Goal: Task Accomplishment & Management: Complete application form

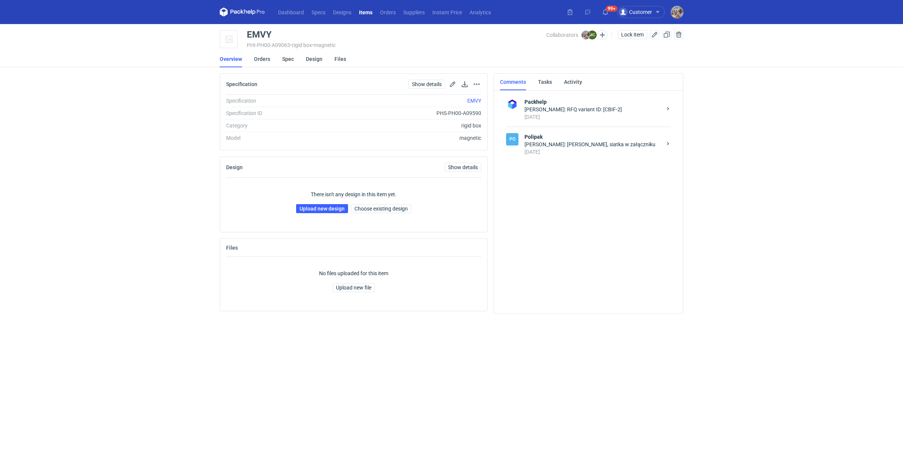
click at [596, 142] on div "[PERSON_NAME]: [PERSON_NAME], siatka w załączniku" at bounding box center [592, 145] width 137 height 8
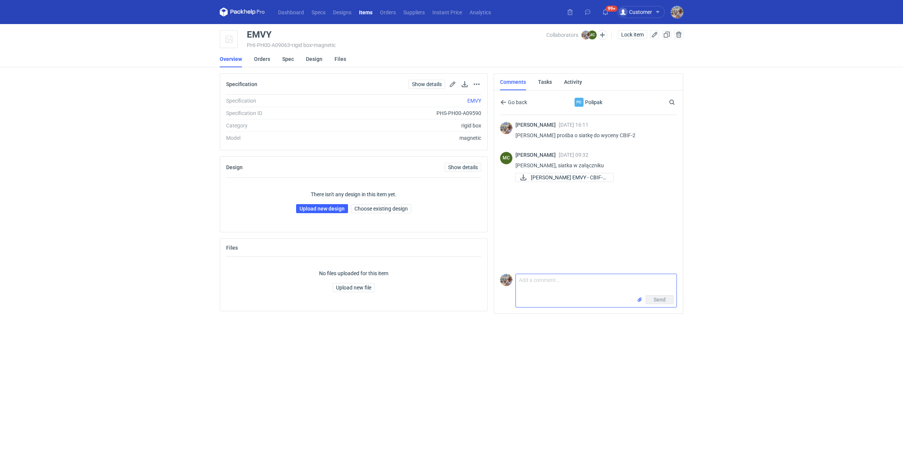
click at [533, 284] on textarea "Comment message" at bounding box center [596, 284] width 161 height 21
paste textarea "UMSF"
paste textarea "237 x 170 x 75 mm -> New Small: 235 x 170 x 85 mm"
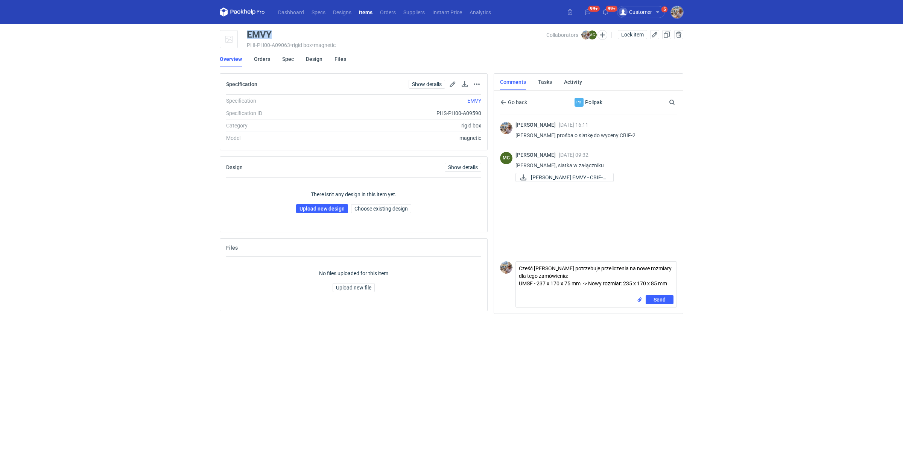
drag, startPoint x: 281, startPoint y: 33, endPoint x: 247, endPoint y: 36, distance: 34.0
click at [247, 36] on div "EMVY" at bounding box center [396, 34] width 299 height 9
copy div "EMVY"
click at [526, 293] on textarea "Cześć Marcin potrzebuje przeliczenia na nowe rozmiary dla tego zamówienia: UMSF…" at bounding box center [596, 278] width 161 height 33
paste textarea "EMVY"
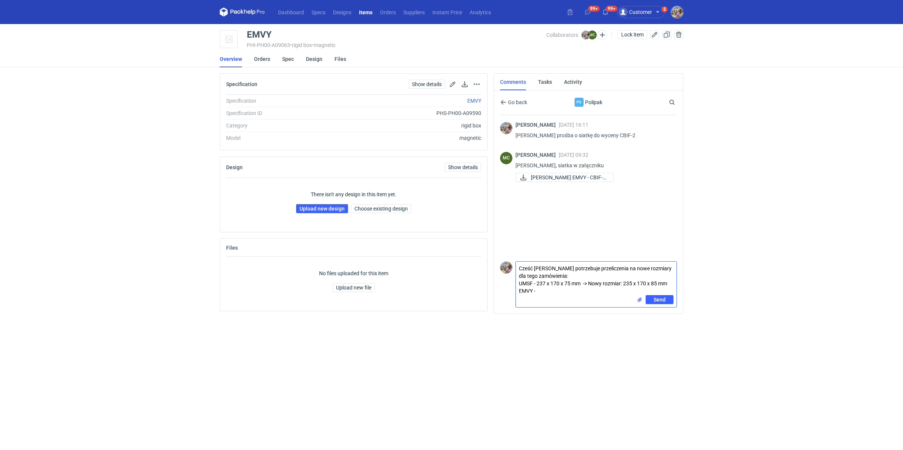
paste textarea "323 x 225 x 75 mm -> New Large: 325 x 230 x 85 mm"
click at [612, 291] on textarea "Cześć Marcin potrzebuje przeliczenia na nowe rozmiary dla tego zamówienia: UMSF…" at bounding box center [596, 278] width 161 height 33
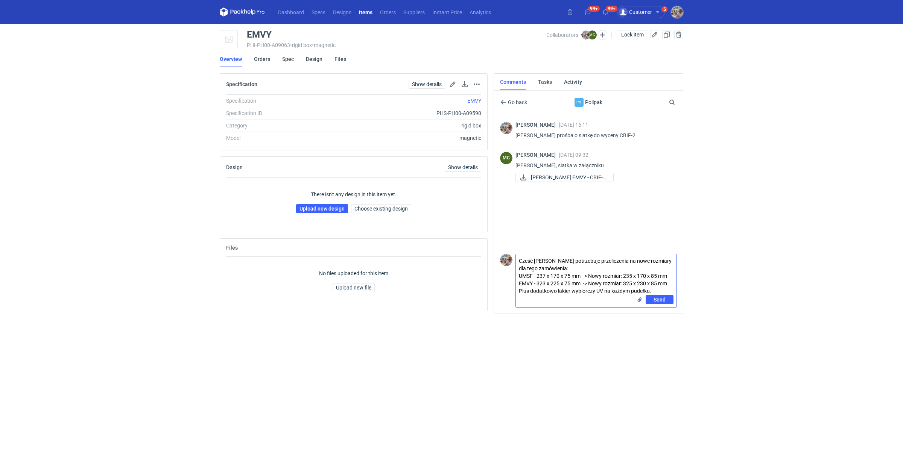
type textarea "Cześć Marcin potrzebuje przeliczenia na nowe rozmiary dla tego zamówienia: UMSF…"
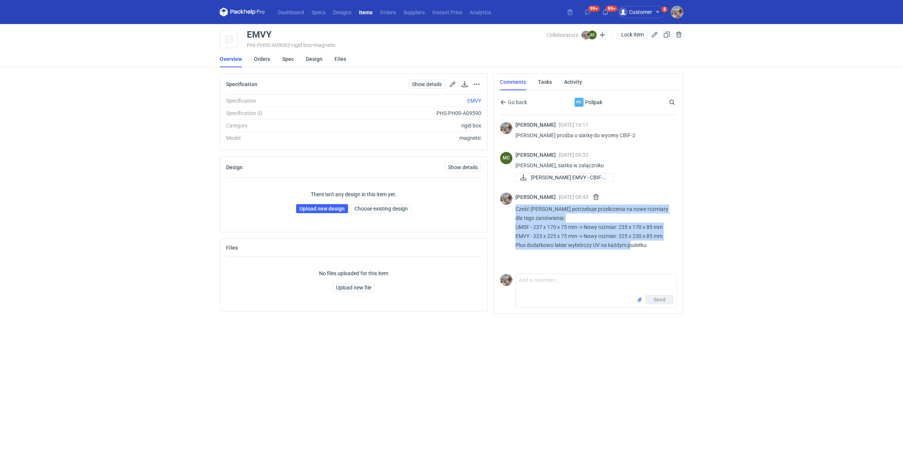
drag, startPoint x: 662, startPoint y: 246, endPoint x: 516, endPoint y: 208, distance: 151.1
click at [516, 208] on p "Cześć Marcin potrzebuje przeliczenia na nowe rozmiary dla tego zamówienia: UMSF…" at bounding box center [592, 227] width 155 height 45
copy p "Cześć Marcin potrzebuje przeliczenia na nowe rozmiary dla tego zamówienia: UMSF…"
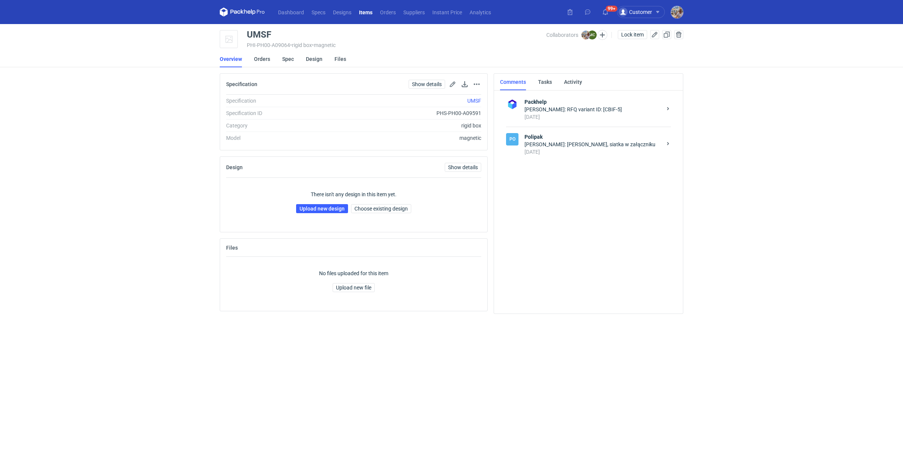
click at [555, 149] on div "[DATE]" at bounding box center [592, 152] width 137 height 8
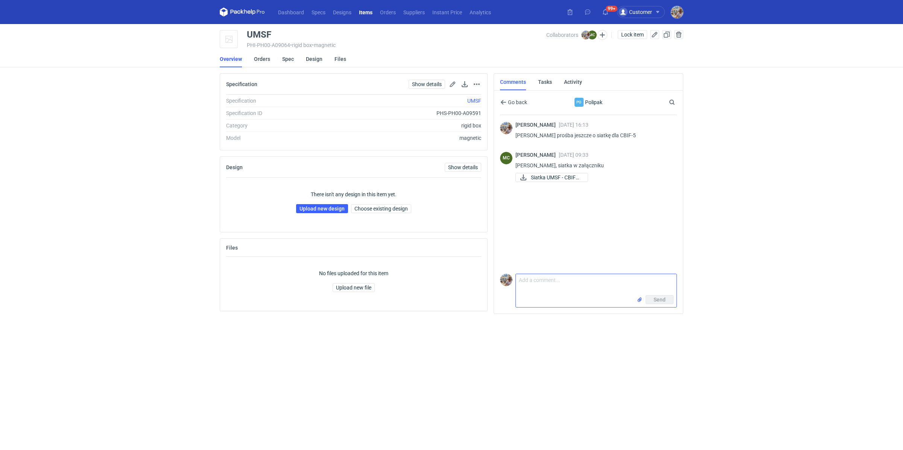
click at [566, 284] on textarea "Comment message" at bounding box center [596, 284] width 161 height 21
paste textarea "Cześć Marcin potrzebuje przeliczenia na nowe rozmiary dla tego zamówienia: UMSF…"
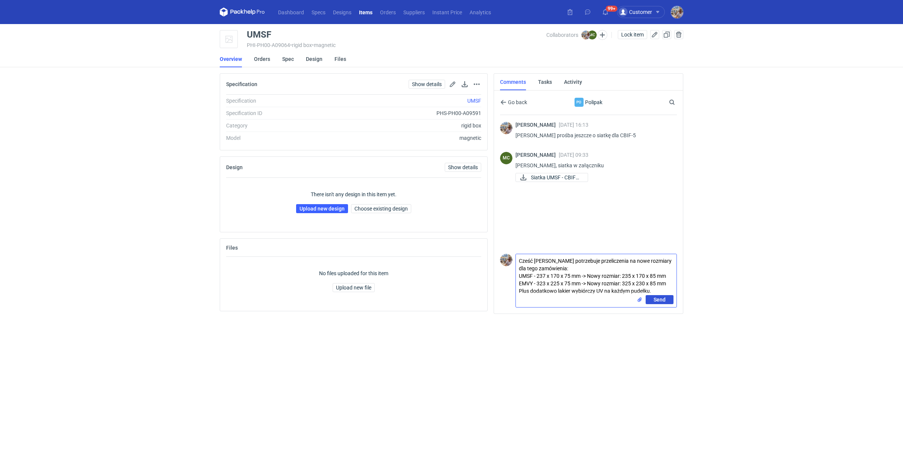
type textarea "Cześć Marcin potrzebuje przeliczenia na nowe rozmiary dla tego zamówienia: UMSF…"
click at [665, 302] on span "Send" at bounding box center [659, 299] width 12 height 5
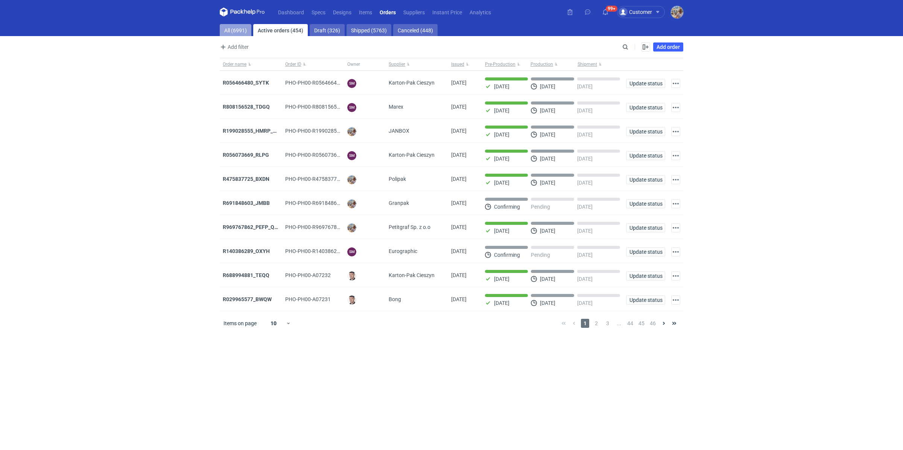
click at [233, 29] on link "All (6991)" at bounding box center [236, 30] width 32 height 12
click at [629, 47] on input "Search" at bounding box center [592, 46] width 74 height 9
paste input "AGBB"
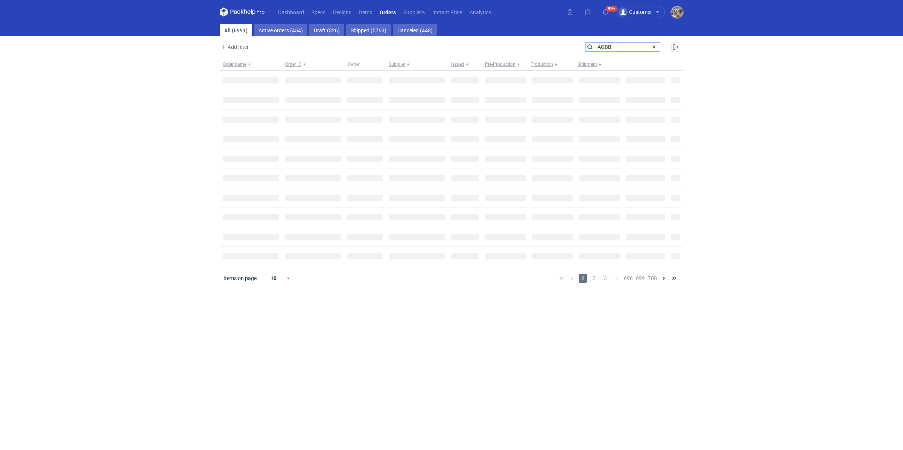
type input "AGBB"
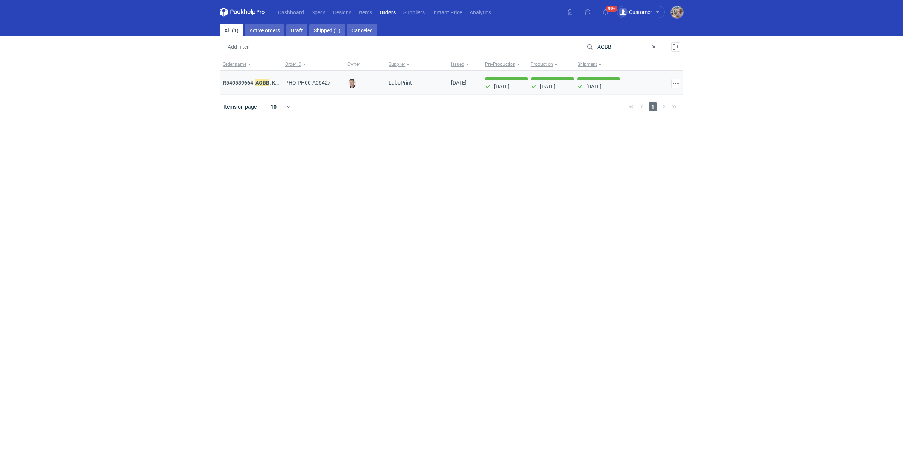
click at [247, 85] on strong "R540539664_ AGBB , KNKM" at bounding box center [255, 83] width 64 height 8
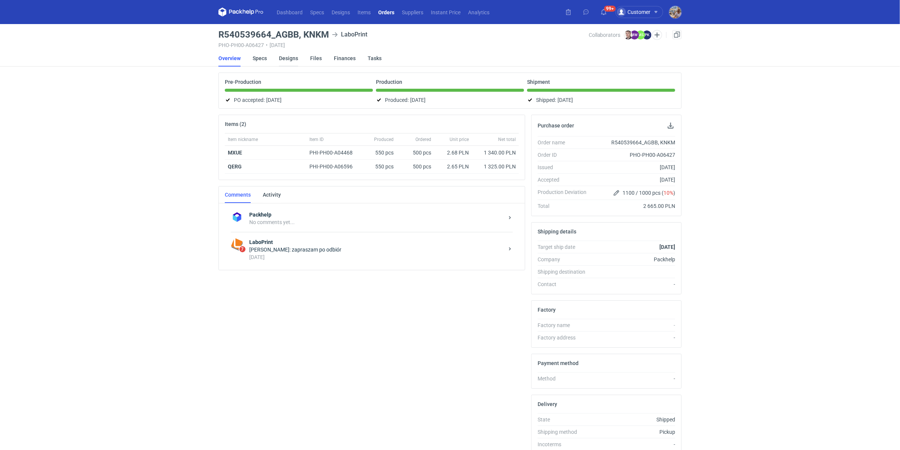
click at [286, 61] on link "Designs" at bounding box center [288, 58] width 19 height 17
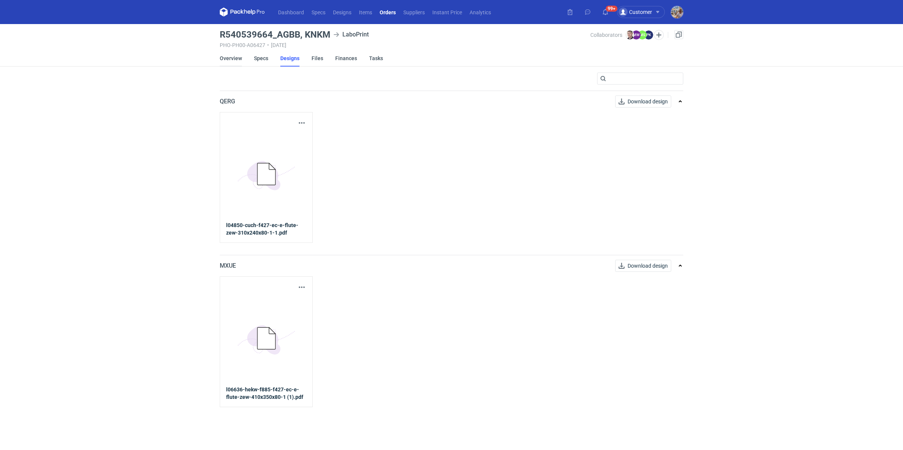
click at [235, 59] on link "Overview" at bounding box center [231, 58] width 22 height 17
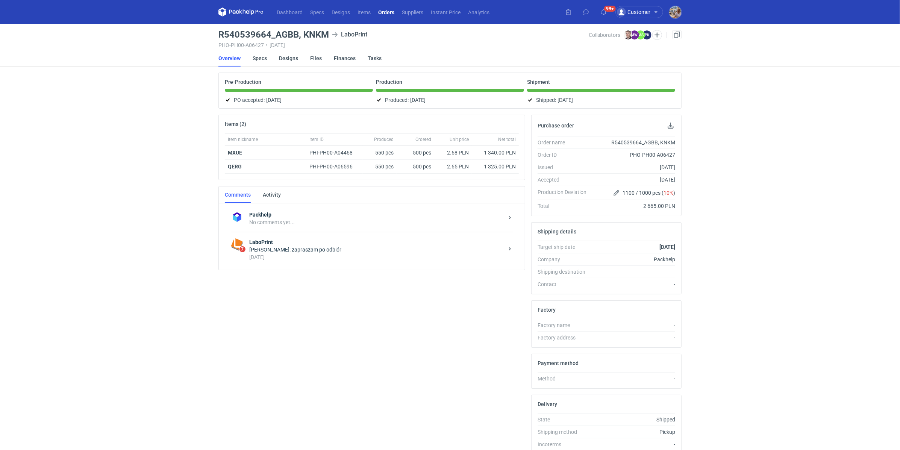
click at [309, 249] on div "Magdalena Wróblewska: zapraszam po odbiór" at bounding box center [376, 250] width 255 height 8
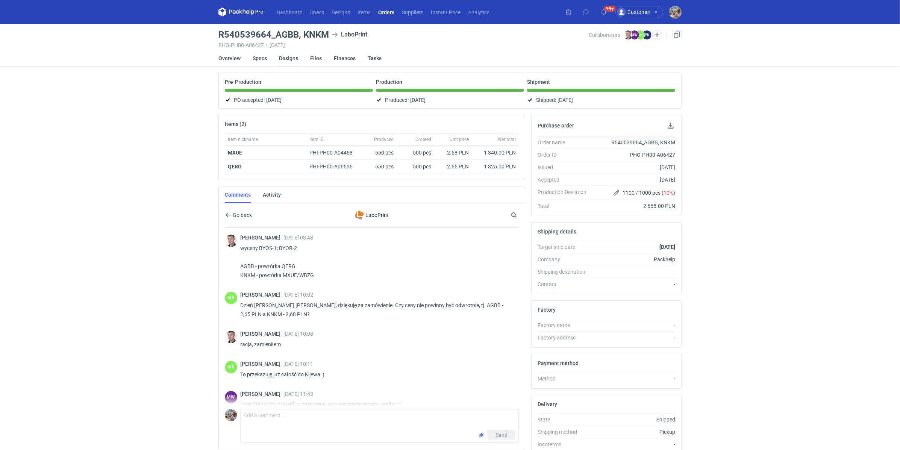
click at [288, 56] on link "Designs" at bounding box center [288, 58] width 19 height 17
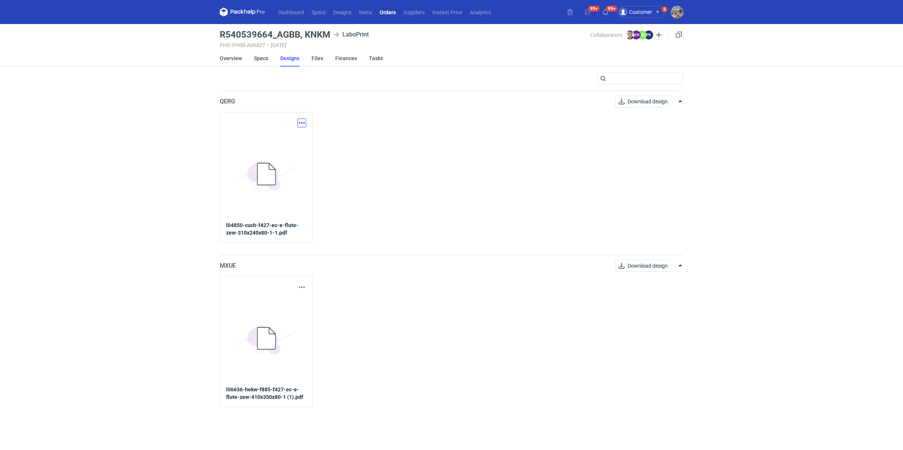
click at [301, 123] on button "button" at bounding box center [301, 122] width 9 height 9
click at [285, 139] on link "Download design part" at bounding box center [268, 139] width 69 height 12
click at [300, 287] on button "button" at bounding box center [301, 287] width 9 height 9
click at [294, 299] on link "Download design part" at bounding box center [268, 303] width 69 height 12
click at [238, 60] on link "Overview" at bounding box center [231, 58] width 22 height 17
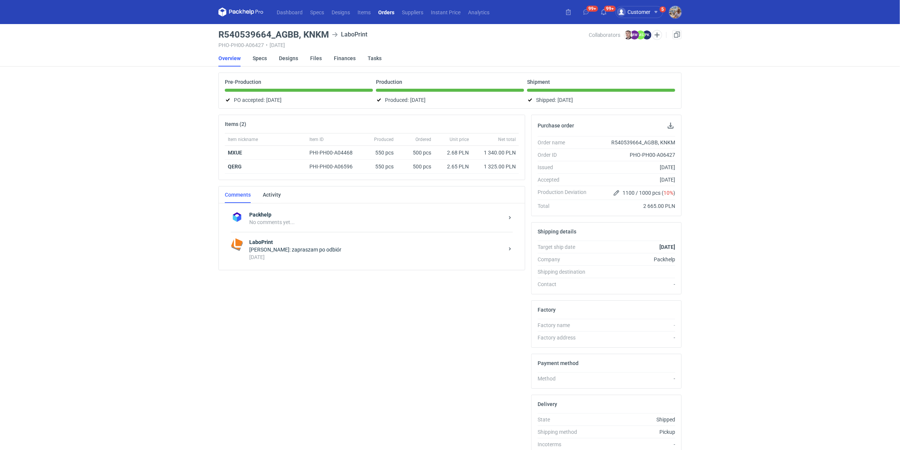
click at [282, 249] on div "Magdalena Wróblewska: zapraszam po odbiór" at bounding box center [376, 250] width 255 height 8
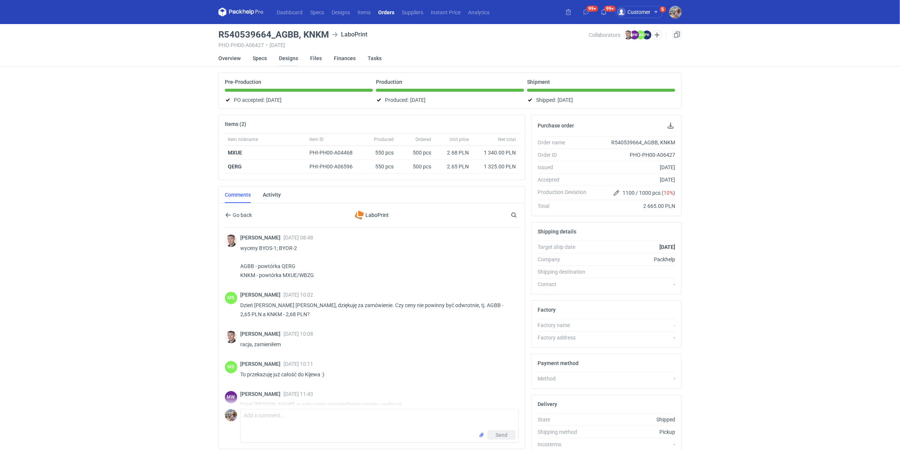
click at [284, 59] on link "Designs" at bounding box center [288, 58] width 19 height 17
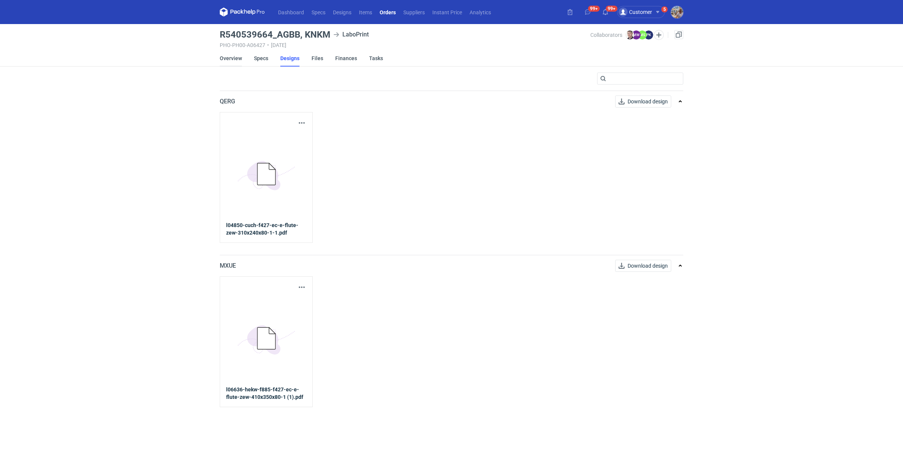
click at [222, 63] on link "Overview" at bounding box center [231, 58] width 22 height 17
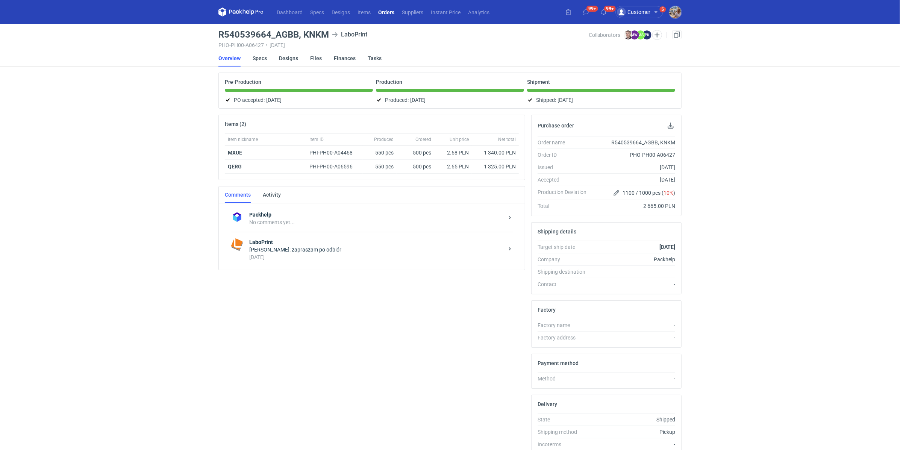
click at [308, 247] on div "Magdalena Wróblewska: zapraszam po odbiór" at bounding box center [376, 250] width 255 height 8
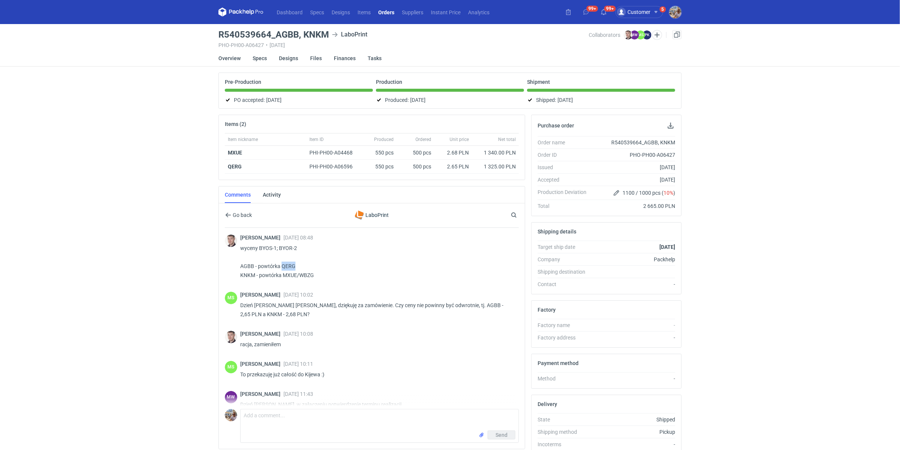
drag, startPoint x: 295, startPoint y: 264, endPoint x: 281, endPoint y: 265, distance: 14.7
click at [281, 265] on p "wyceny BYOS-1; BYOR-2 AGBB - powtórka QERG KNKM - powtórka MXUE/WBZG" at bounding box center [376, 262] width 273 height 36
copy p "QERG"
drag, startPoint x: 284, startPoint y: 273, endPoint x: 296, endPoint y: 273, distance: 12.8
click at [296, 273] on p "wyceny BYOS-1; BYOR-2 AGBB - powtórka QERG KNKM - powtórka MXUE/WBZG" at bounding box center [376, 262] width 273 height 36
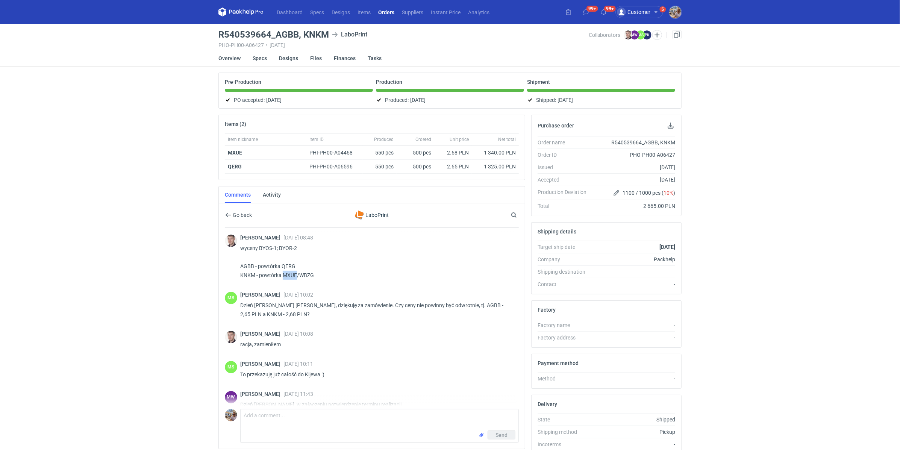
copy p "MXUE"
click at [289, 59] on link "Designs" at bounding box center [288, 58] width 19 height 17
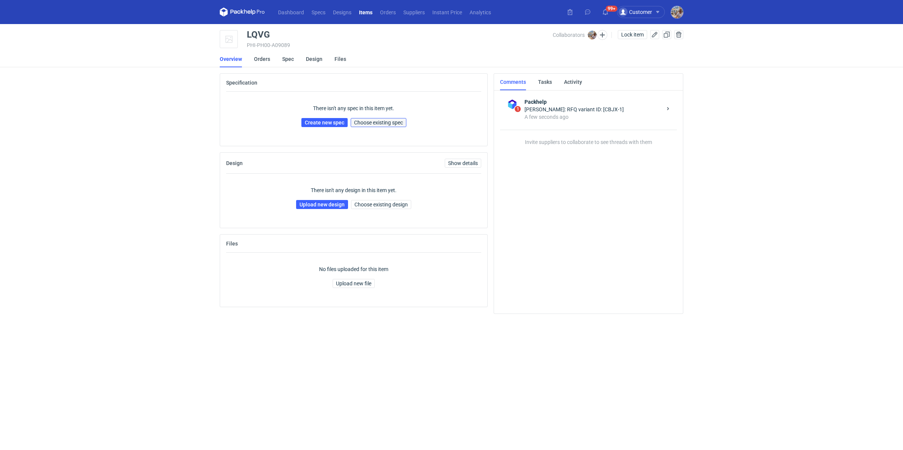
click at [396, 126] on button "Choose existing spec" at bounding box center [379, 122] width 56 height 9
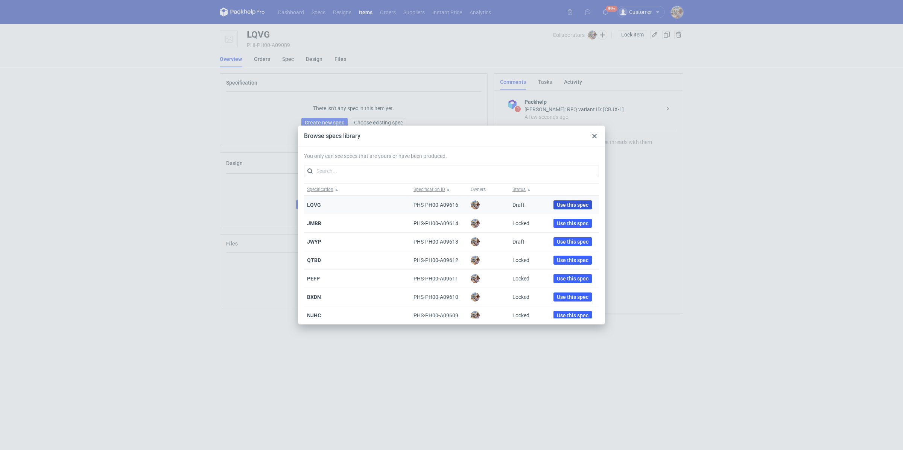
click at [566, 204] on span "Use this spec" at bounding box center [573, 204] width 32 height 5
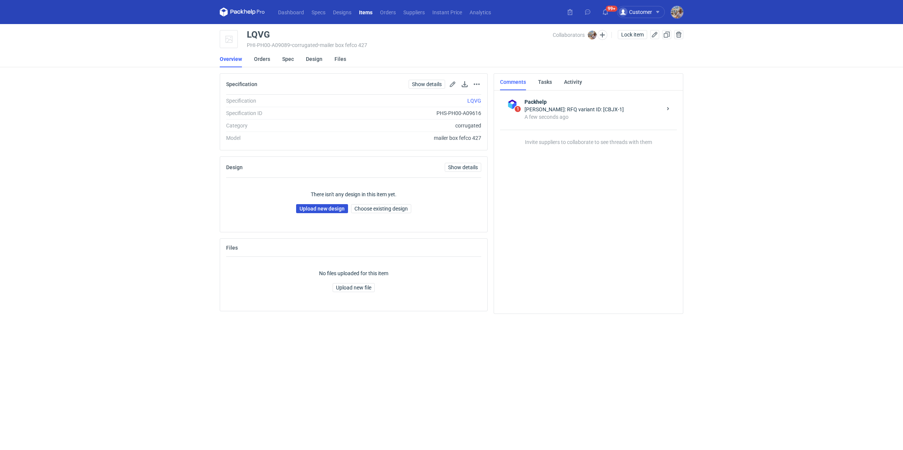
click at [321, 210] on link "Upload new design" at bounding box center [322, 208] width 52 height 9
click at [401, 210] on span "Choose existing design" at bounding box center [380, 208] width 53 height 5
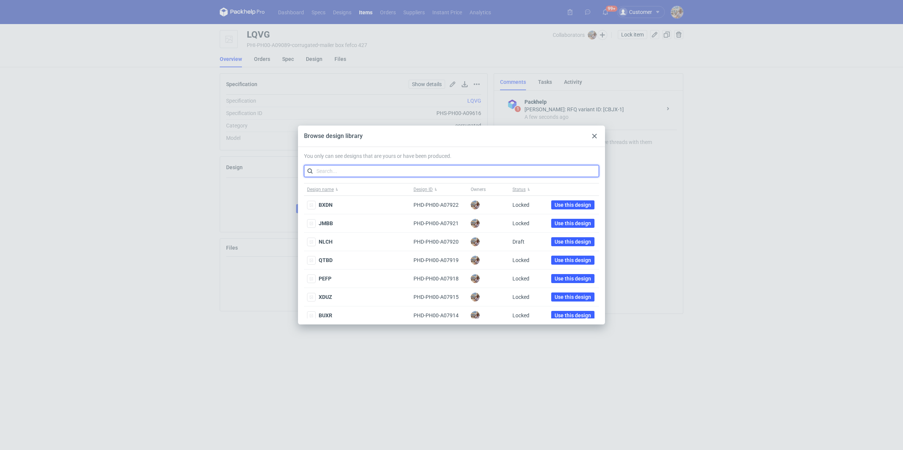
click at [380, 173] on input "text" at bounding box center [451, 171] width 295 height 12
paste input "AGBB"
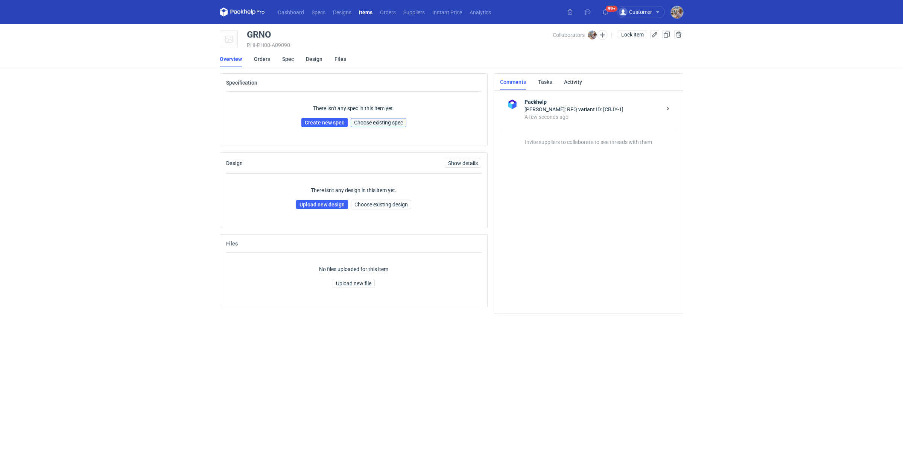
click at [367, 126] on button "Choose existing spec" at bounding box center [379, 122] width 56 height 9
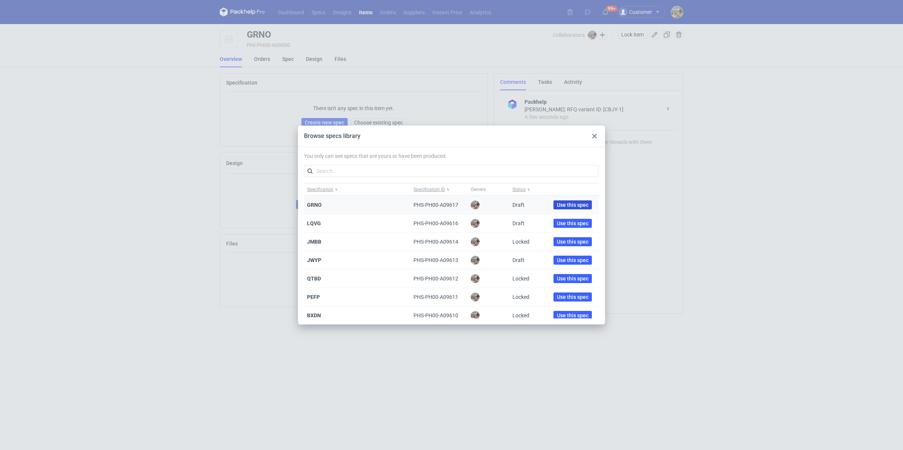
click at [578, 205] on span "Use this spec" at bounding box center [573, 204] width 32 height 5
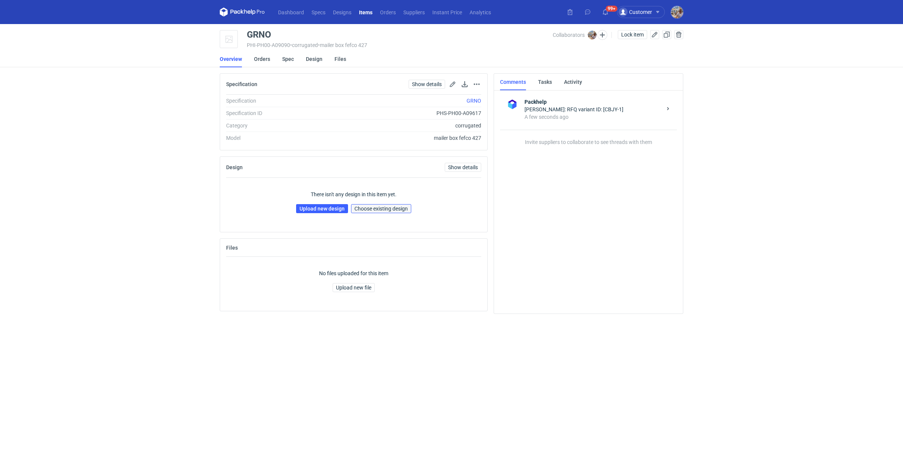
click at [369, 210] on span "Choose existing design" at bounding box center [380, 208] width 53 height 5
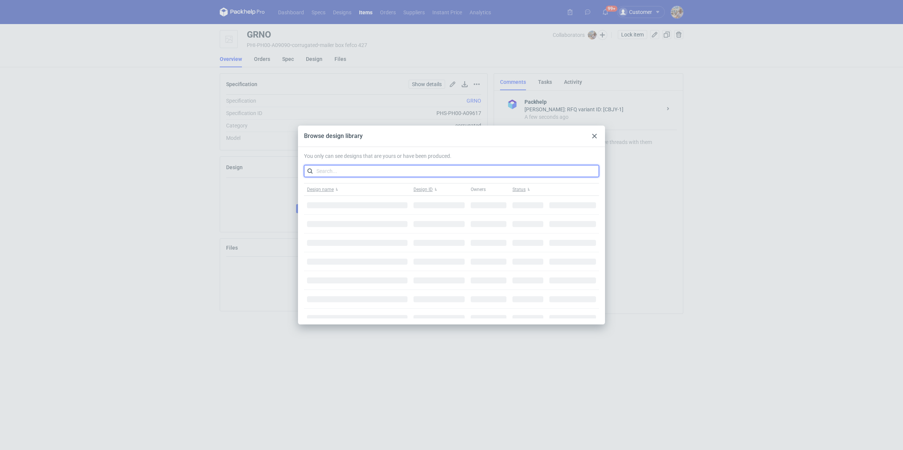
click at [348, 172] on input "text" at bounding box center [451, 171] width 295 height 12
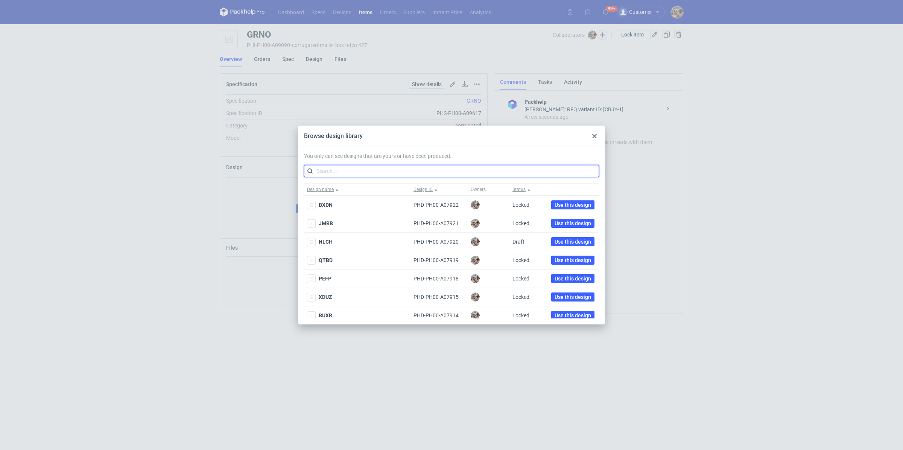
paste input "MXUE"
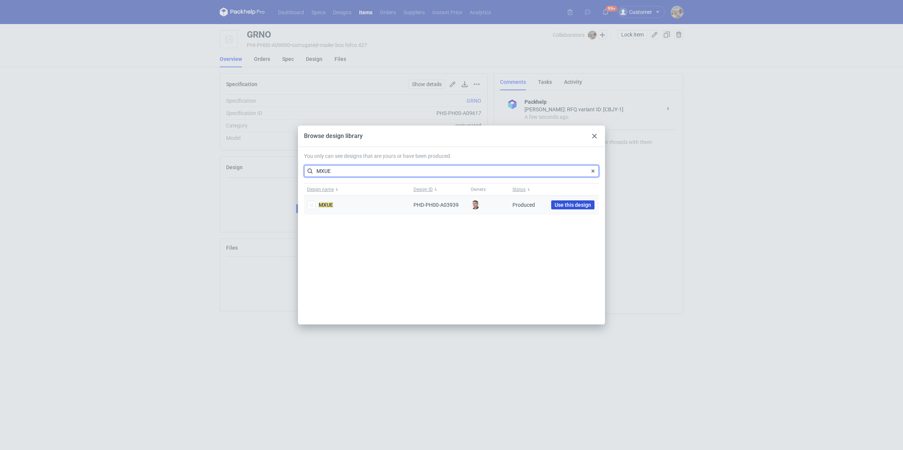
type input "MXUE"
click at [570, 206] on span "Use this design" at bounding box center [572, 204] width 36 height 5
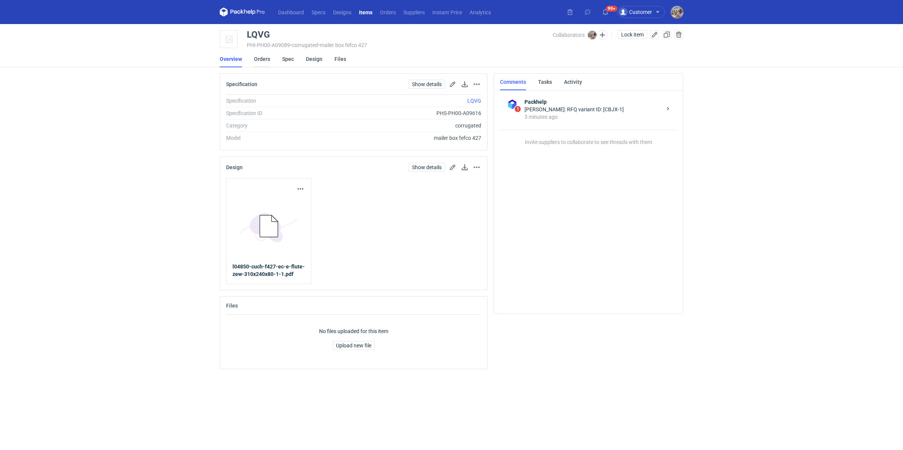
click at [255, 65] on link "Orders" at bounding box center [262, 59] width 16 height 17
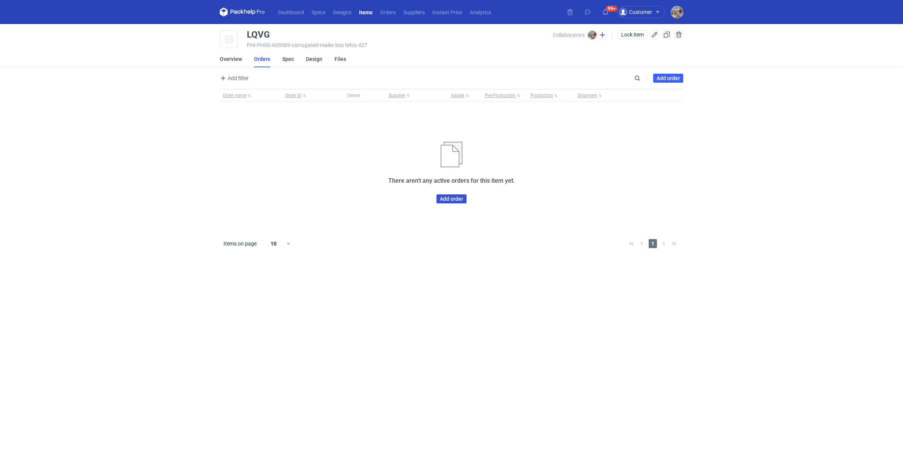
click at [445, 199] on link "Add order" at bounding box center [451, 198] width 30 height 9
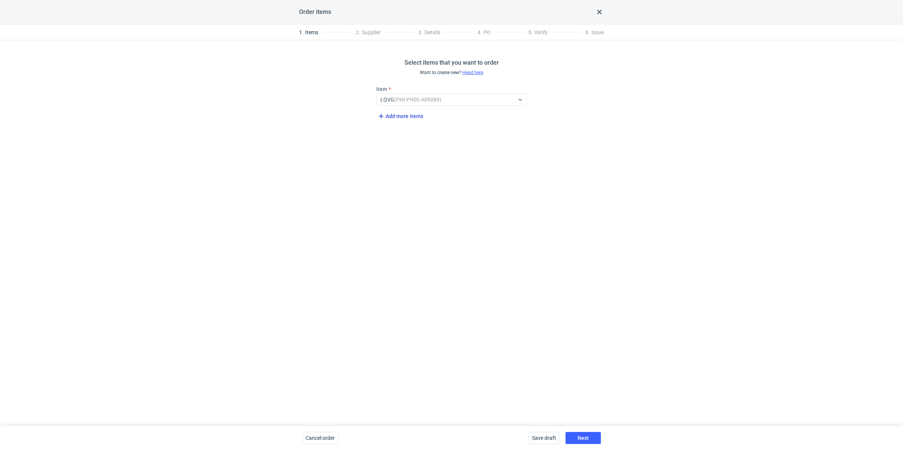
click at [392, 119] on span "Add more items" at bounding box center [399, 116] width 47 height 9
click at [411, 128] on div "Select..." at bounding box center [445, 126] width 138 height 11
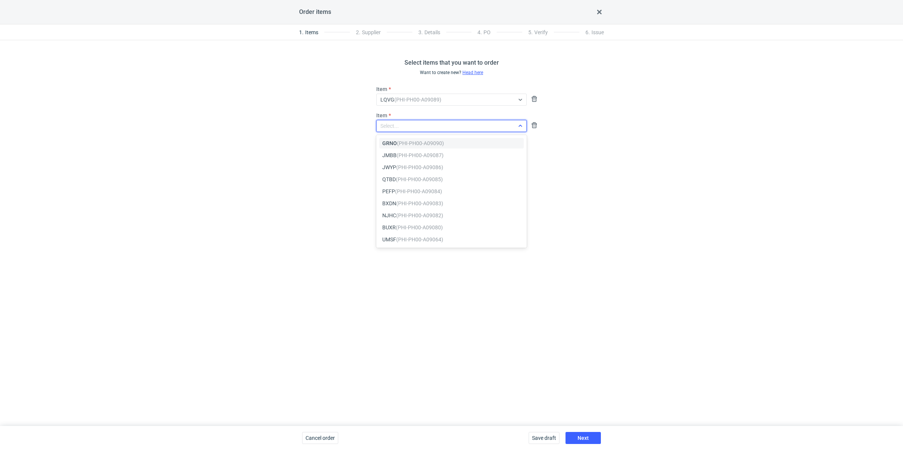
paste input "GRNO"
type input "GRNO"
click at [416, 154] on div "Select items that you want to order Want to create new? Head here Item LQVG (PH…" at bounding box center [451, 233] width 903 height 386
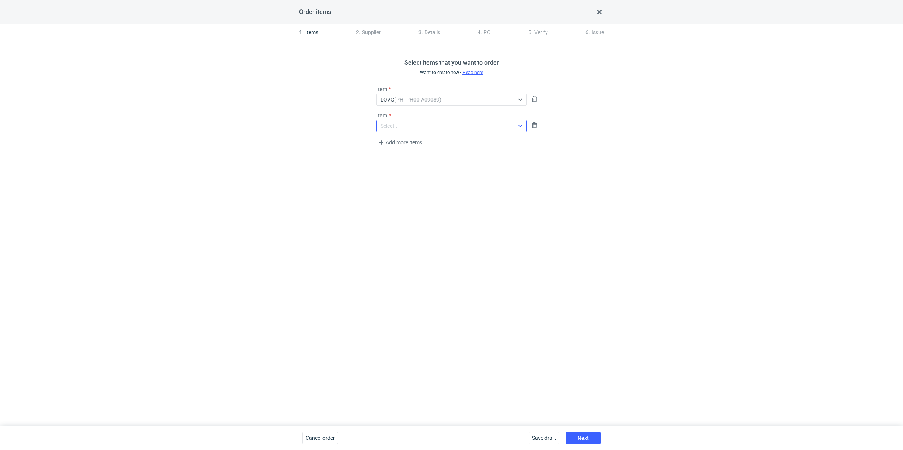
click at [412, 130] on div "Select..." at bounding box center [445, 126] width 138 height 11
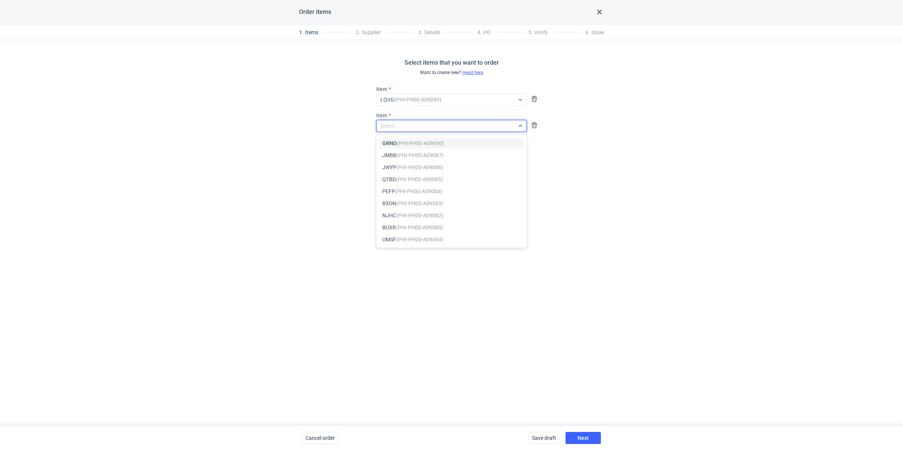
paste input "GRNO"
type input "GRNO"
click at [413, 142] on em "(PHI-PH00-A09090)" at bounding box center [420, 143] width 47 height 6
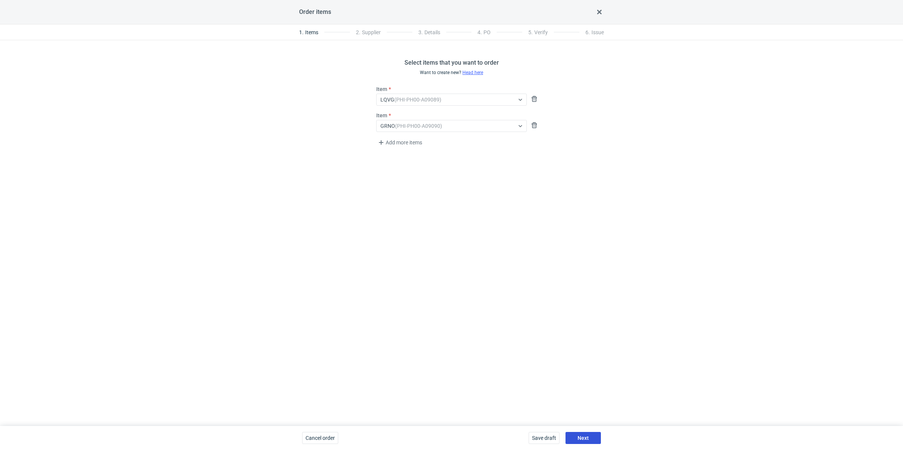
click at [572, 436] on button "Next" at bounding box center [582, 438] width 35 height 12
click at [399, 85] on div "Select supplier and factory Want to add new supplier? Head here Supplier Select…" at bounding box center [451, 233] width 903 height 386
click at [406, 101] on div "Select..." at bounding box center [445, 99] width 138 height 11
type input "labo"
click at [450, 112] on div "LaboPrint" at bounding box center [451, 117] width 144 height 11
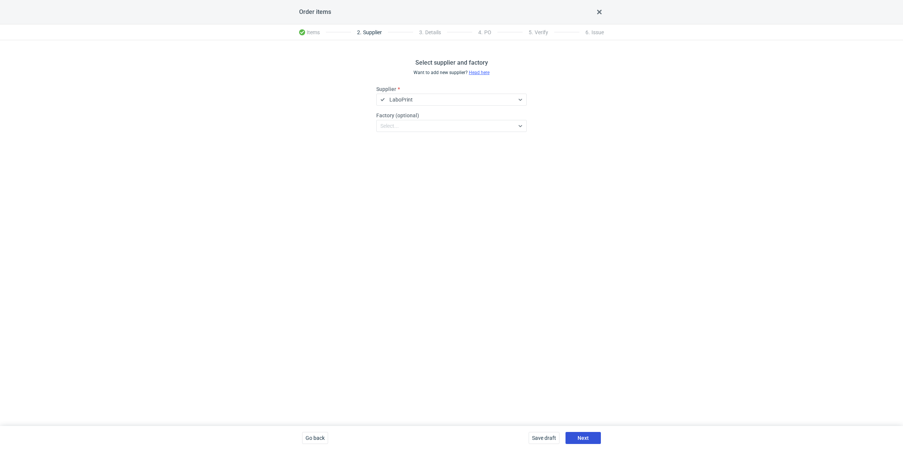
click at [587, 433] on button "Next" at bounding box center [582, 438] width 35 height 12
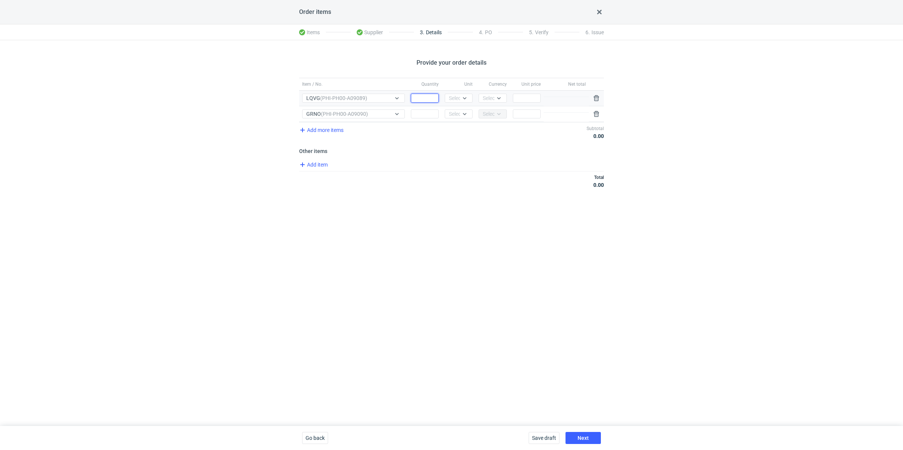
click at [426, 100] on input "Quantity" at bounding box center [425, 98] width 28 height 9
paste input "500"
type input "500"
click at [425, 110] on input "Quantity" at bounding box center [425, 113] width 28 height 9
paste input "500"
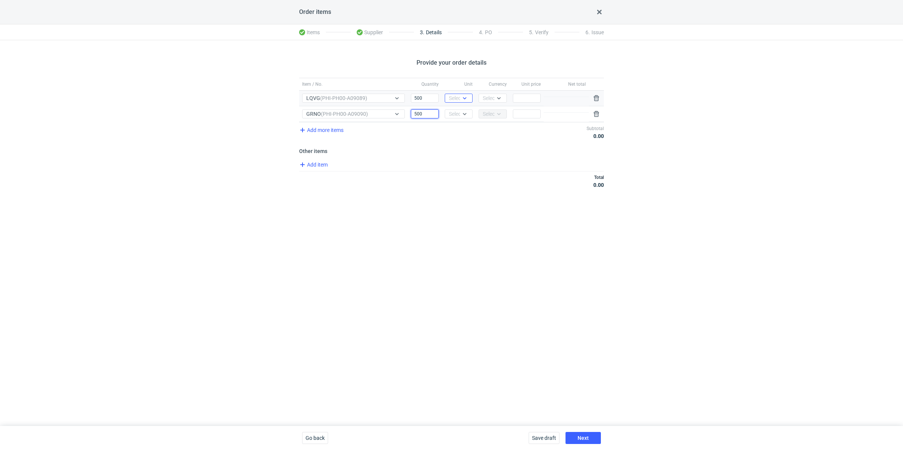
type input "500"
click at [464, 94] on div at bounding box center [466, 98] width 12 height 8
click at [461, 109] on div "pcs" at bounding box center [459, 113] width 22 height 11
click at [462, 112] on icon at bounding box center [464, 114] width 6 height 6
click at [458, 131] on span "pcs" at bounding box center [455, 129] width 8 height 8
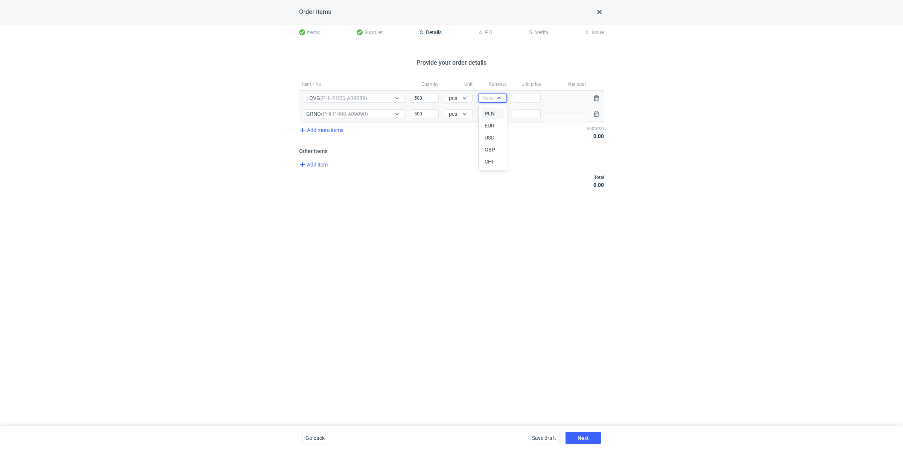
click at [496, 98] on icon at bounding box center [499, 98] width 6 height 6
click at [492, 115] on span "PLN" at bounding box center [489, 114] width 10 height 8
click at [480, 139] on div "Add more items Subtotal 0.00 PLN" at bounding box center [451, 132] width 305 height 20
click at [530, 101] on input "Price" at bounding box center [527, 98] width 28 height 9
paste input "2.65"
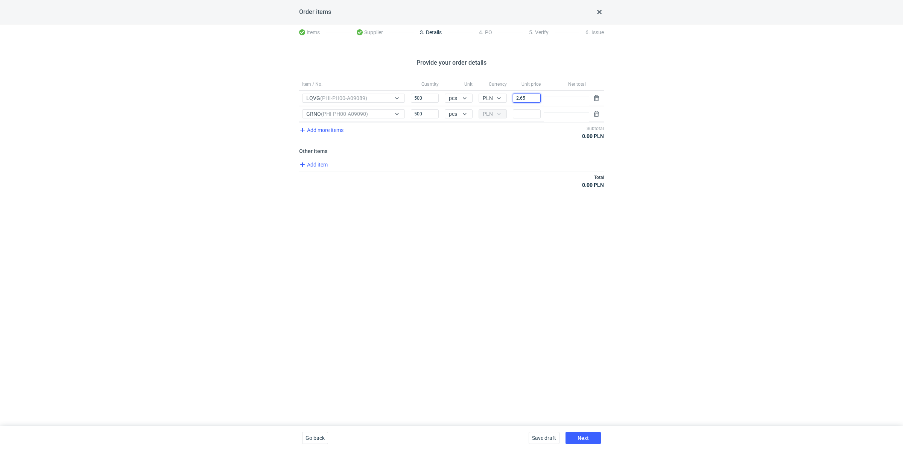
type input "2.65"
click at [487, 192] on div "Item / No. Quantity Unit Currency Unit price Net total Item / No. LQVG (PHI-PH0…" at bounding box center [451, 137] width 305 height 119
click at [515, 113] on input "Price" at bounding box center [527, 113] width 28 height 9
paste input "2.9"
type input "2.9"
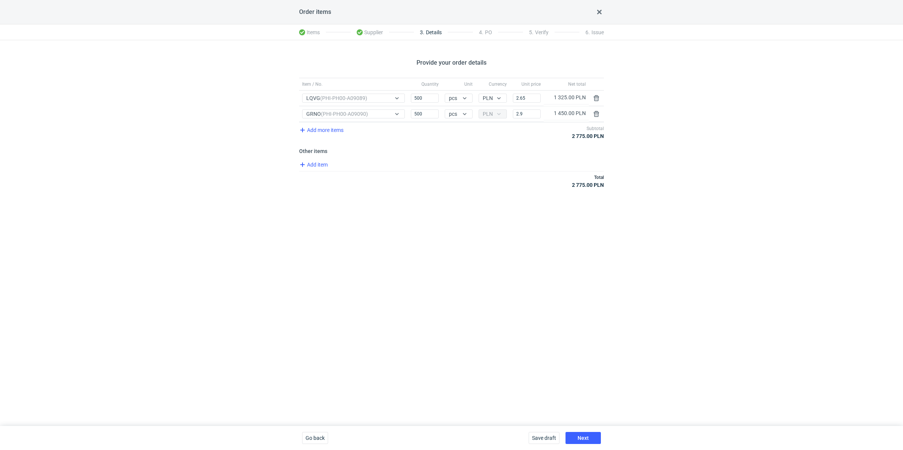
click at [475, 198] on div "Provide your order details Item / No. Quantity Unit Currency Unit price Net tot…" at bounding box center [451, 233] width 903 height 386
click at [585, 436] on span "Next" at bounding box center [582, 438] width 11 height 5
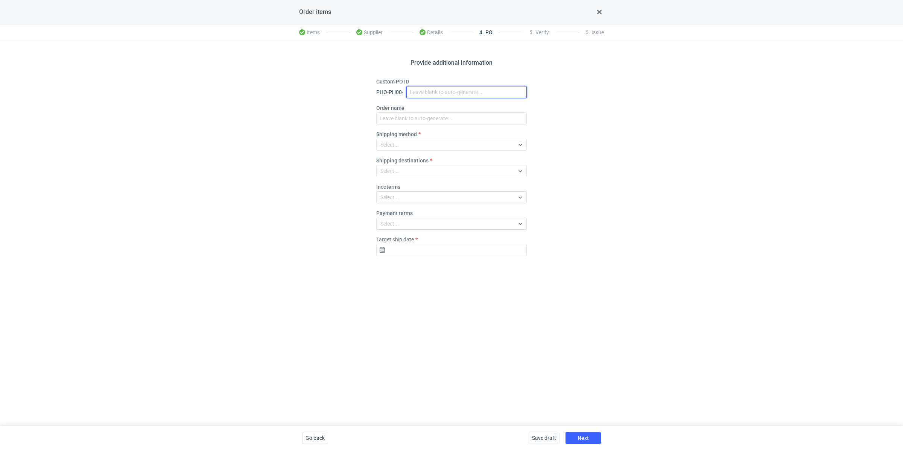
click at [429, 90] on input "Custom PO ID" at bounding box center [466, 92] width 120 height 12
paste input "R306196067"
paste input "LQVG"
paste input "GRNO"
drag, startPoint x: 473, startPoint y: 92, endPoint x: 385, endPoint y: 76, distance: 89.8
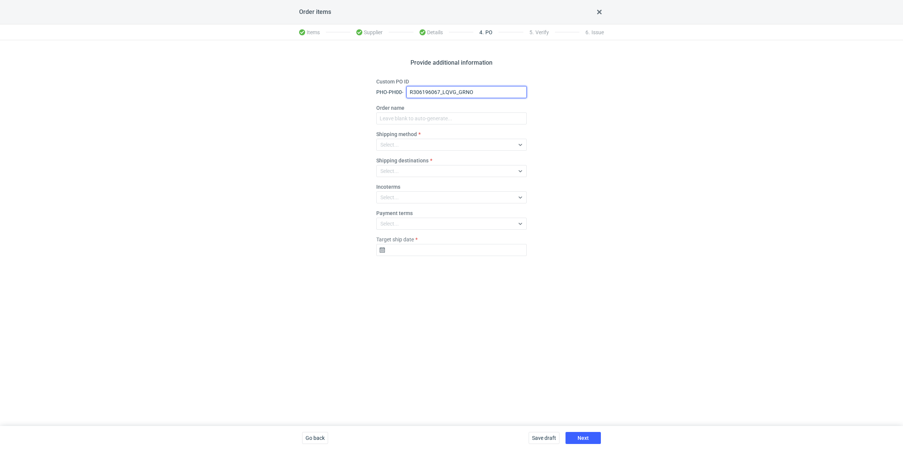
click at [385, 76] on div "Provide additional information Custom PO ID PHO-PH00- R306196067_LQVG_GRNO Orde…" at bounding box center [451, 233] width 903 height 386
type input "R306196067_LQVG_GRNO"
click at [408, 119] on input "Order name" at bounding box center [451, 118] width 150 height 12
paste input "R306196067_LQVG_GRNO"
type input "R306196067_LQVG_GRNO"
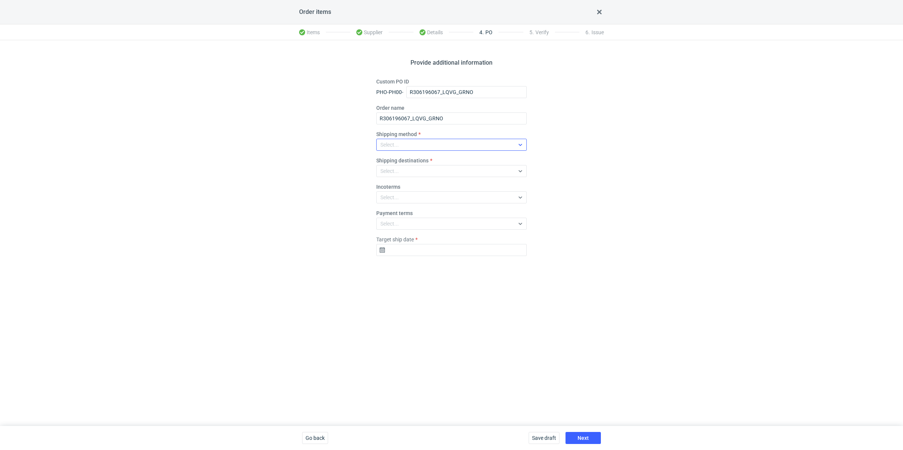
click at [403, 147] on div "Select..." at bounding box center [445, 145] width 138 height 11
click at [408, 210] on div "Pickup" at bounding box center [451, 210] width 138 height 8
click at [322, 241] on div "Provide additional information Custom PO ID PHO-PH00- R306196067_LQVG_GRNO Orde…" at bounding box center [451, 233] width 903 height 386
click at [417, 244] on input "Target ship date" at bounding box center [451, 250] width 150 height 12
click at [495, 271] on div "September 2025 Su Mo Tu We Th Fr Sa 31 1 2 3 4 5 6 7 8 9 10 11 12 13 14 15 16 1…" at bounding box center [451, 313] width 96 height 104
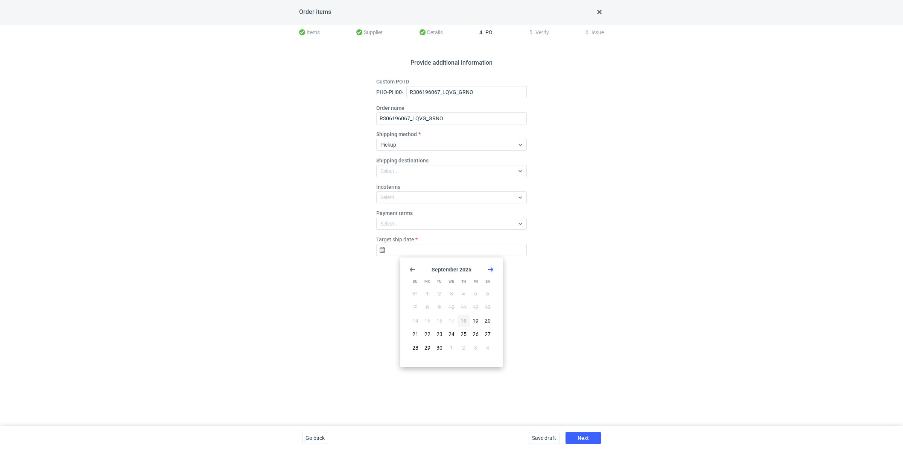
click at [490, 270] on icon "Go forward 1 month" at bounding box center [490, 270] width 6 height 6
click at [467, 308] on button "9" at bounding box center [463, 307] width 12 height 12
type input "2025-10-09"
click at [578, 437] on span "Next" at bounding box center [582, 438] width 11 height 5
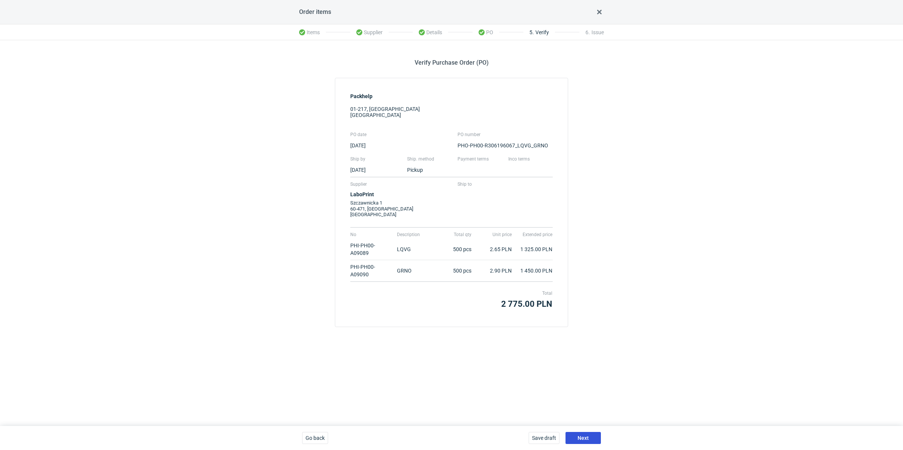
click at [580, 437] on span "Next" at bounding box center [582, 438] width 11 height 5
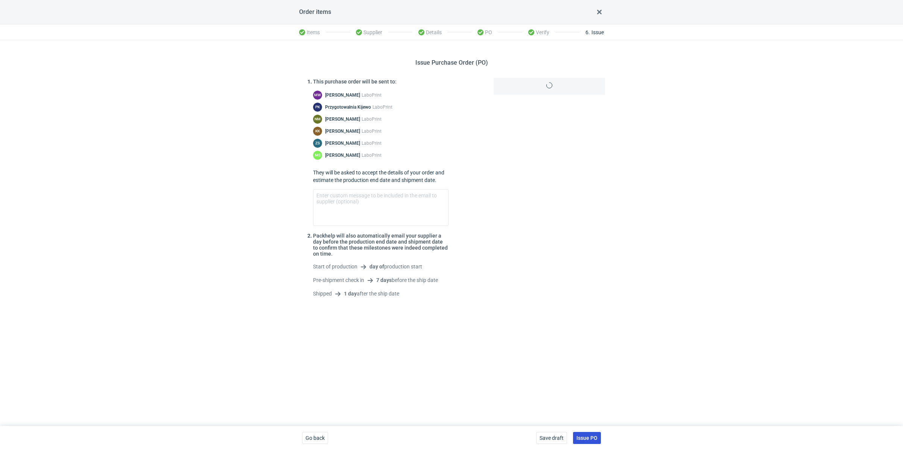
click at [585, 436] on span "Issue PO" at bounding box center [586, 438] width 21 height 5
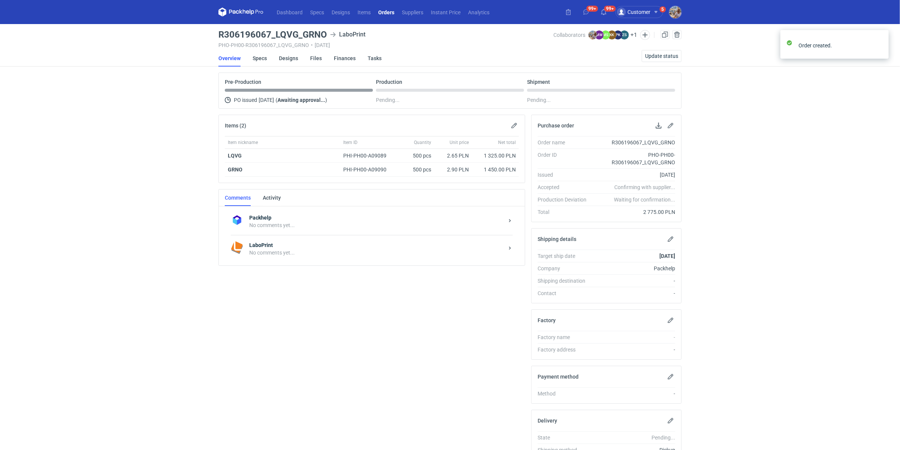
click at [271, 249] on div "No comments yet..." at bounding box center [376, 253] width 255 height 8
click at [292, 325] on textarea "Comment message" at bounding box center [380, 320] width 278 height 21
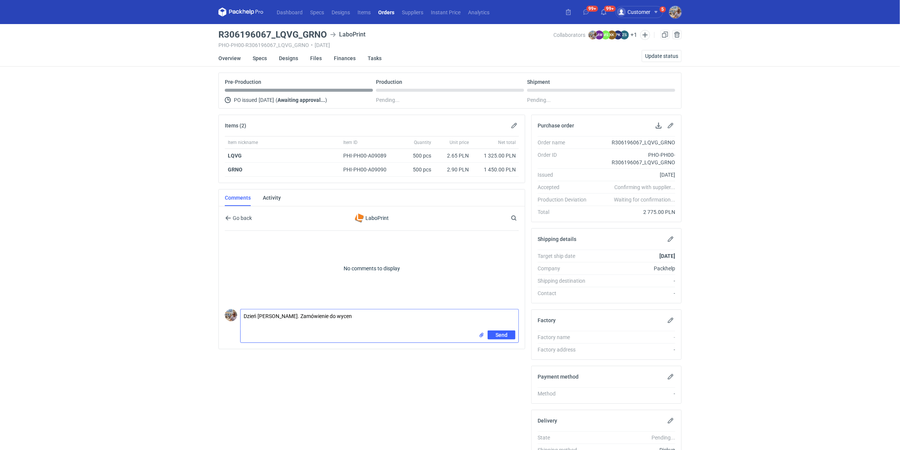
paste textarea "CBJX-1"
paste textarea "CBJY-1"
paste textarea "LQVG"
paste textarea "AGBB"
paste textarea "GRNO"
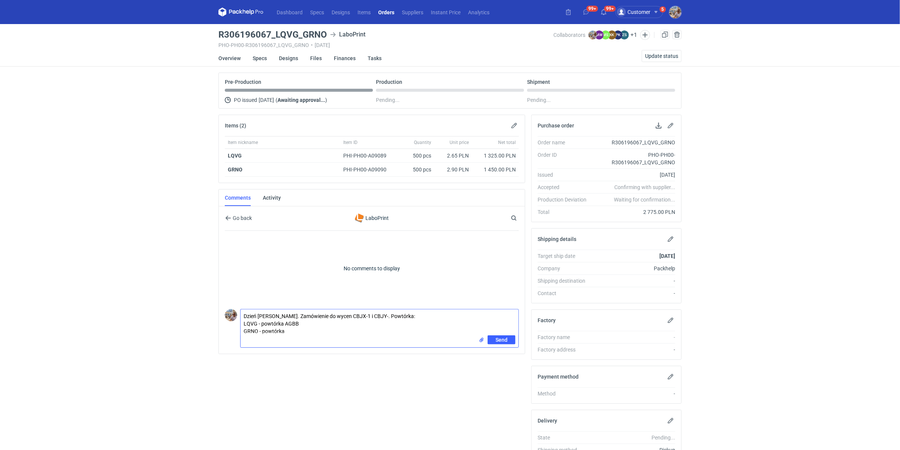
paste textarea "KNKM"
type textarea "Dzień dobry. Zamówienie do wycen CBJX-1 i CBJY-. Powtórka: LQVG - powtórka AGBB…"
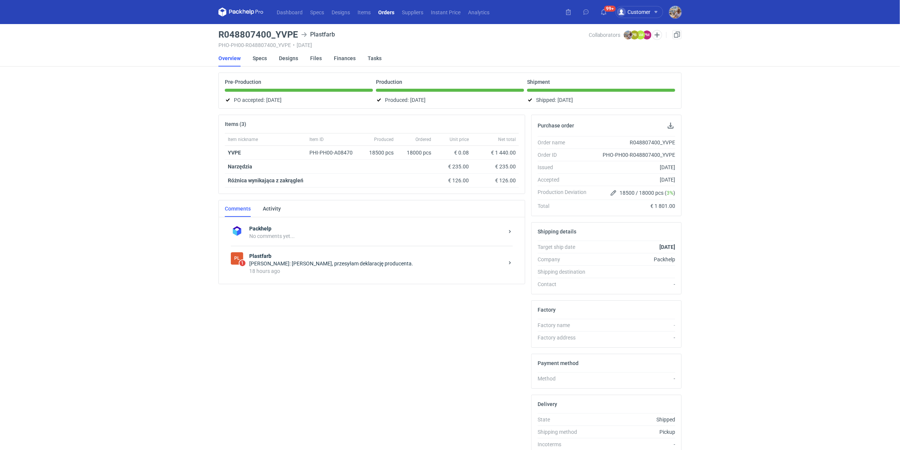
click at [284, 270] on div "18 hours ago" at bounding box center [376, 271] width 255 height 8
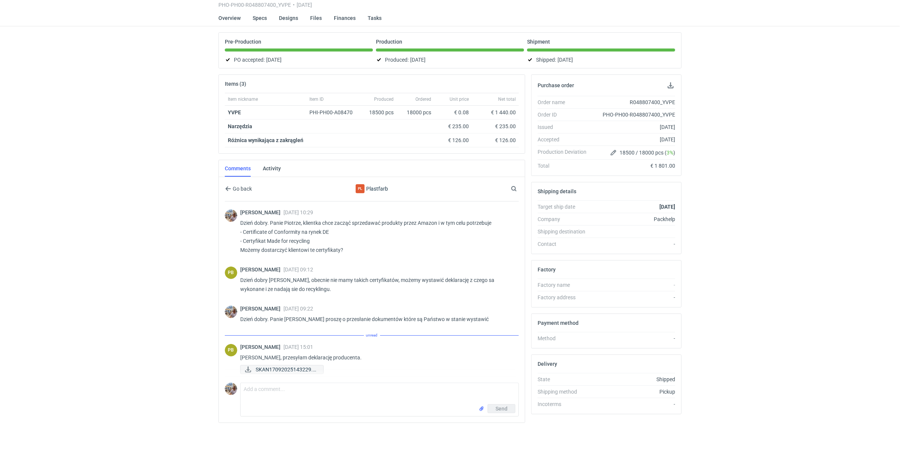
scroll to position [111, 0]
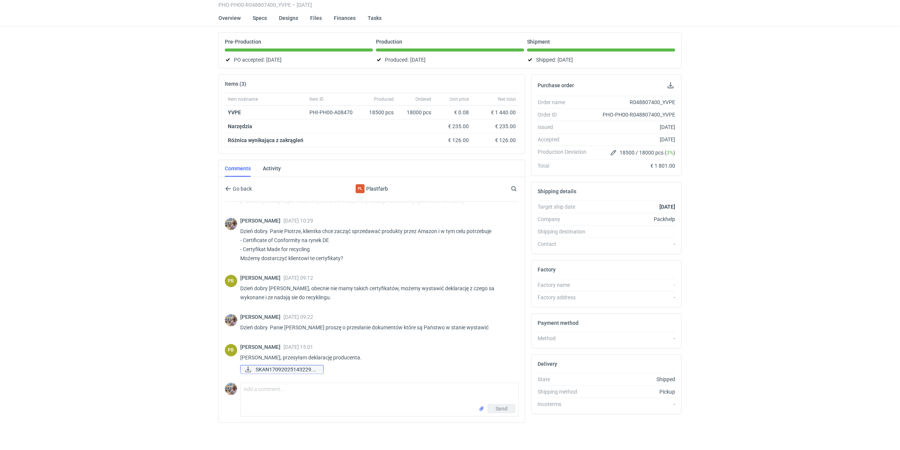
click at [291, 366] on span "SKAN17092025143229.p..." at bounding box center [287, 370] width 62 height 8
click at [290, 392] on textarea "Comment message" at bounding box center [380, 393] width 278 height 21
type textarea "P"
click at [304, 388] on textarea "Dzień dobry. Panie Piotrze a możemy wstawić taką deklarację w języku angielskim?" at bounding box center [380, 393] width 278 height 21
type textarea "Dzień dobry. Panie Piotrze przepraszam, a możemy wstawić taką deklarację w języ…"
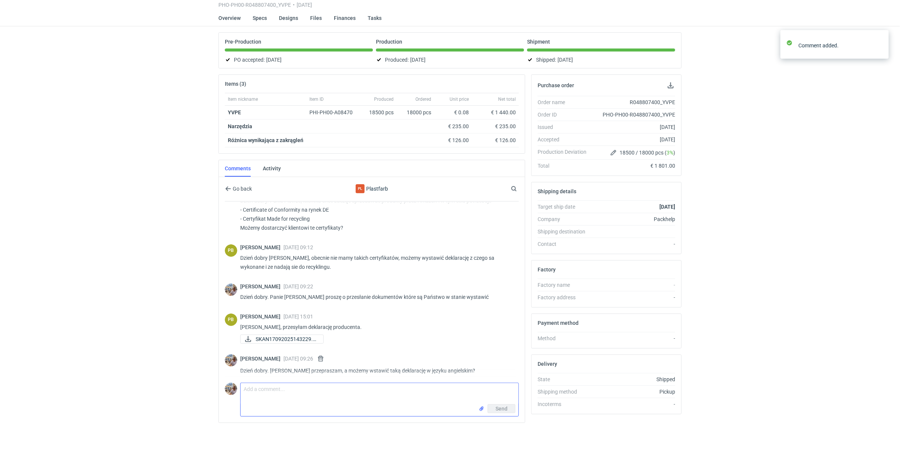
scroll to position [144, 0]
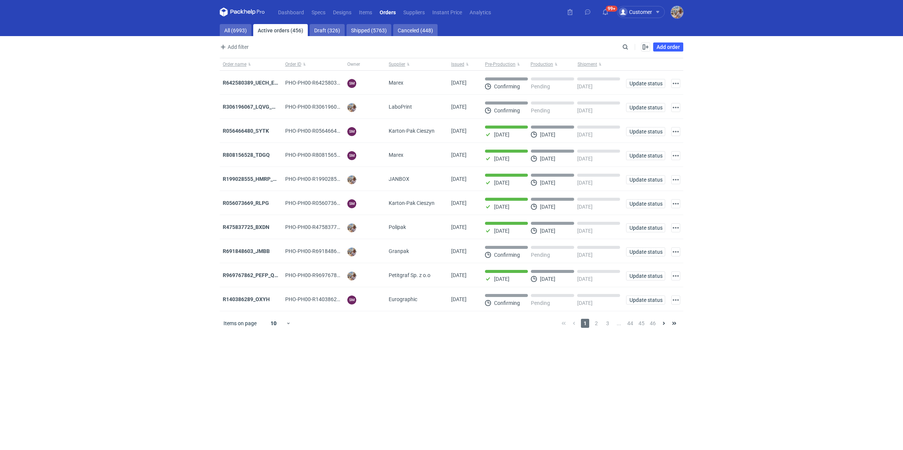
click at [678, 20] on div "Dashboard Specs Designs Items Orders Suppliers Instant Price Analytics 99+ Cust…" at bounding box center [451, 12] width 469 height 24
click at [676, 15] on img "button" at bounding box center [677, 12] width 12 height 12
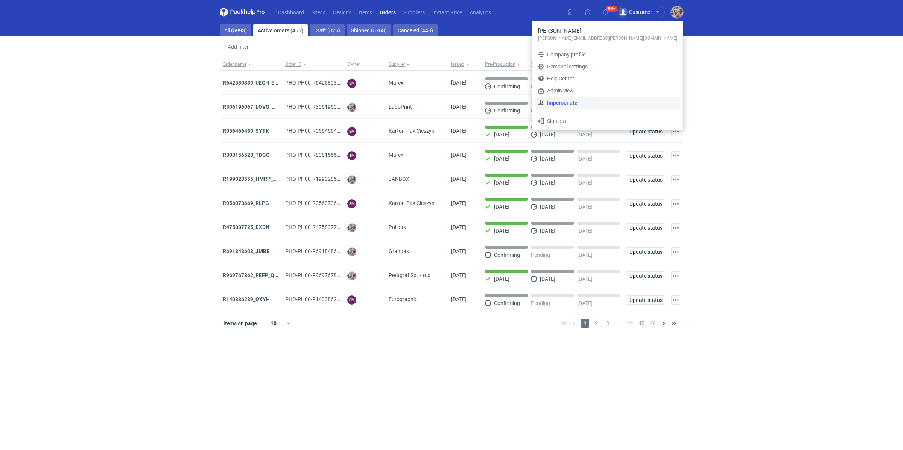
click at [612, 97] on link "Impersonate" at bounding box center [607, 103] width 145 height 12
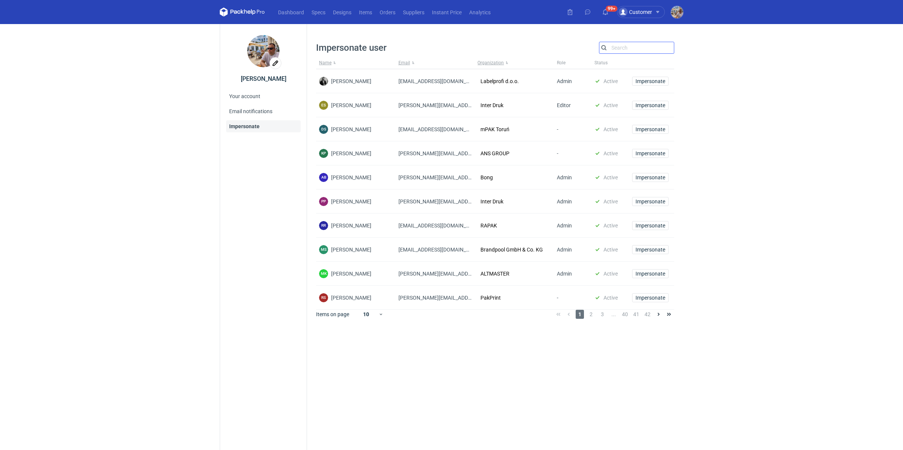
click at [623, 47] on input "Search" at bounding box center [636, 47] width 74 height 9
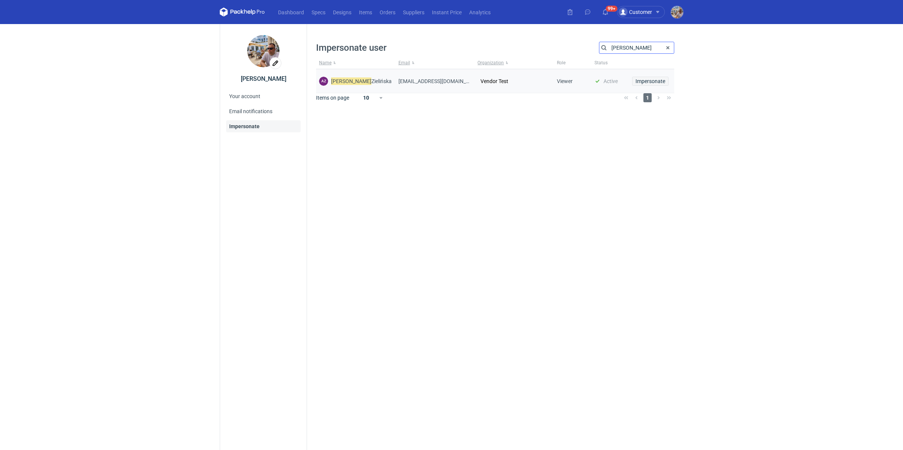
type input "[PERSON_NAME]"
click at [656, 80] on span "Impersonate" at bounding box center [650, 81] width 30 height 5
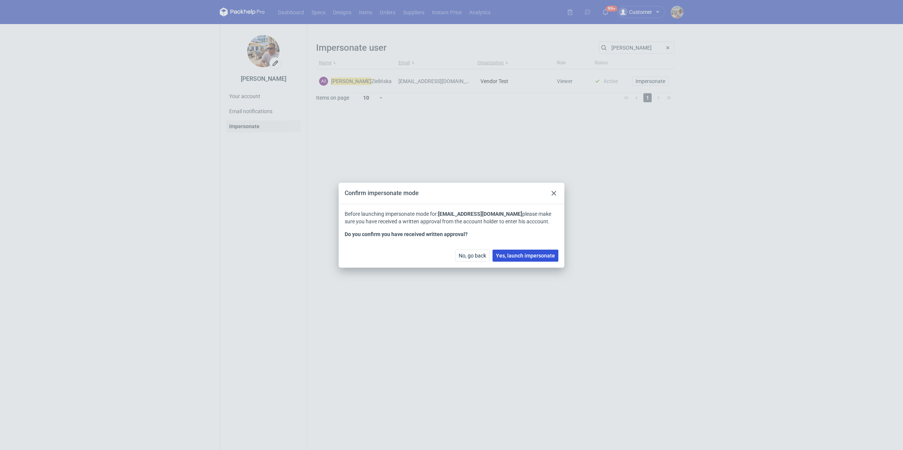
click at [527, 253] on span "Yes, launch impersonate" at bounding box center [525, 255] width 59 height 5
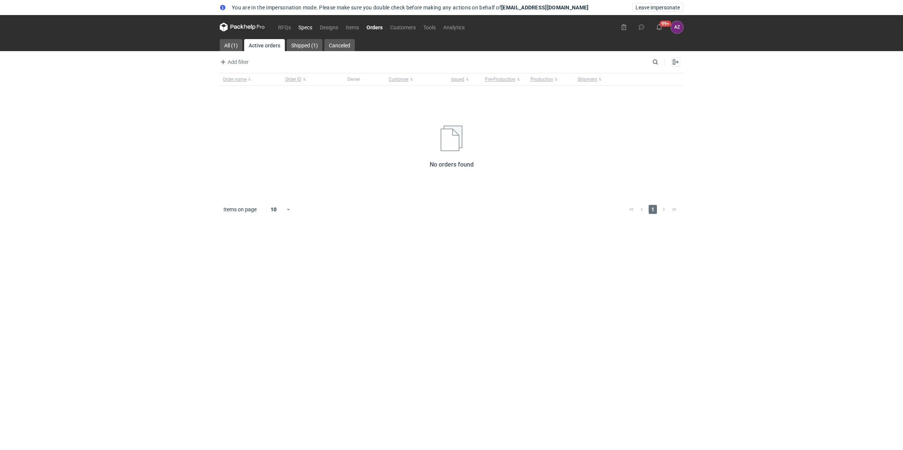
click at [302, 26] on link "Specs" at bounding box center [304, 27] width 21 height 9
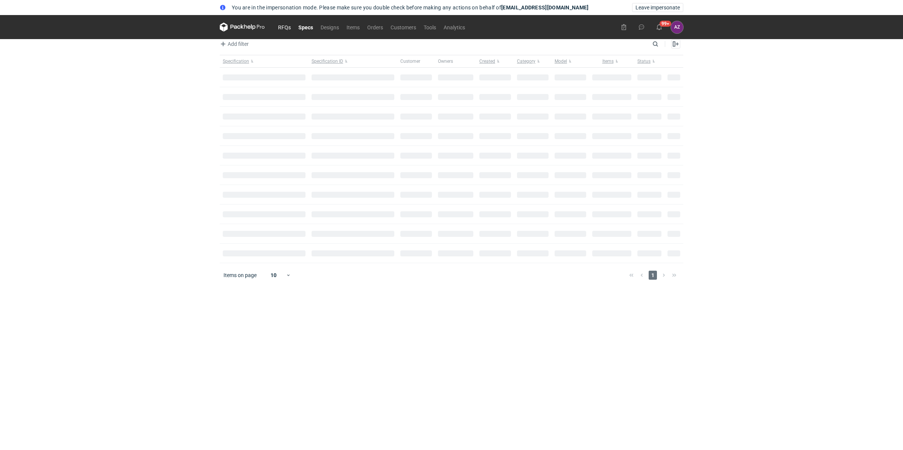
click at [288, 27] on link "RFQs" at bounding box center [284, 27] width 20 height 9
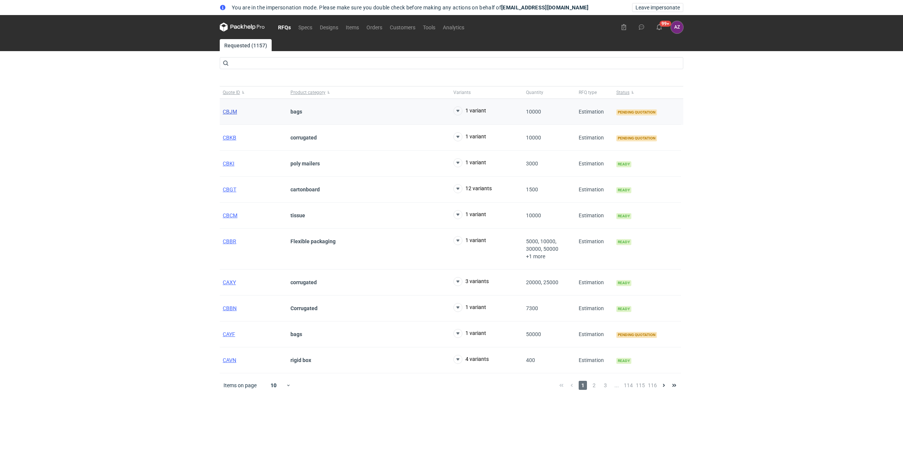
click at [225, 111] on span "CBJM" at bounding box center [230, 112] width 14 height 6
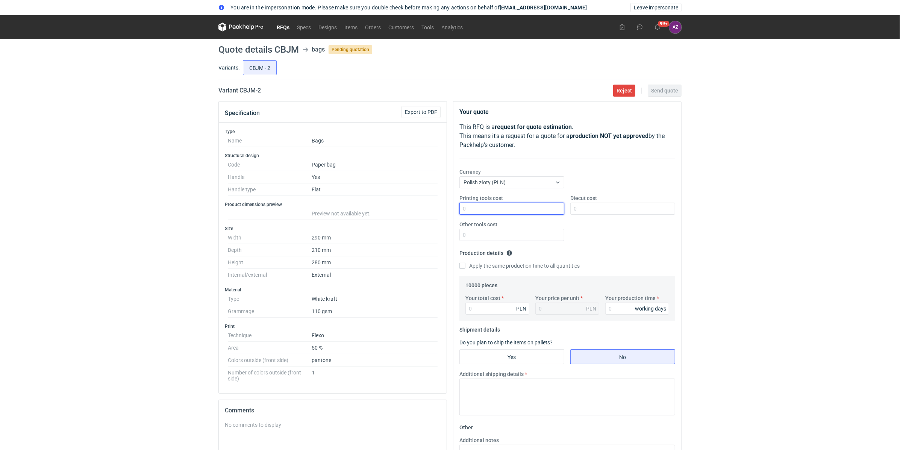
click at [514, 205] on input "Printing tools cost" at bounding box center [512, 209] width 105 height 12
type input "0"
click at [596, 211] on input "Diecut cost" at bounding box center [623, 209] width 105 height 12
type input "0"
click at [497, 234] on input "Other tools cost" at bounding box center [512, 235] width 105 height 12
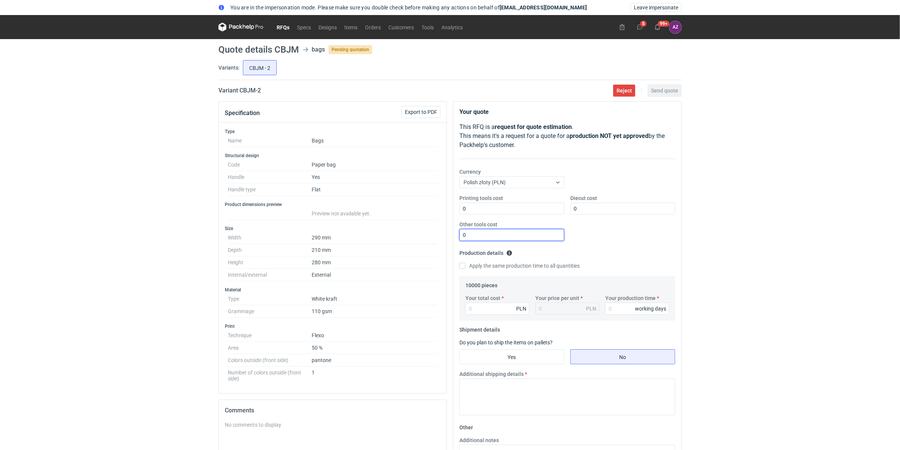
type input "0"
click at [621, 241] on div "Printing tools cost 0 Diecut cost 0 Other tools cost 0" at bounding box center [568, 220] width 222 height 53
click at [492, 307] on input "Your total cost" at bounding box center [498, 309] width 64 height 12
type input "1"
click at [628, 309] on input "Your production time" at bounding box center [637, 309] width 64 height 12
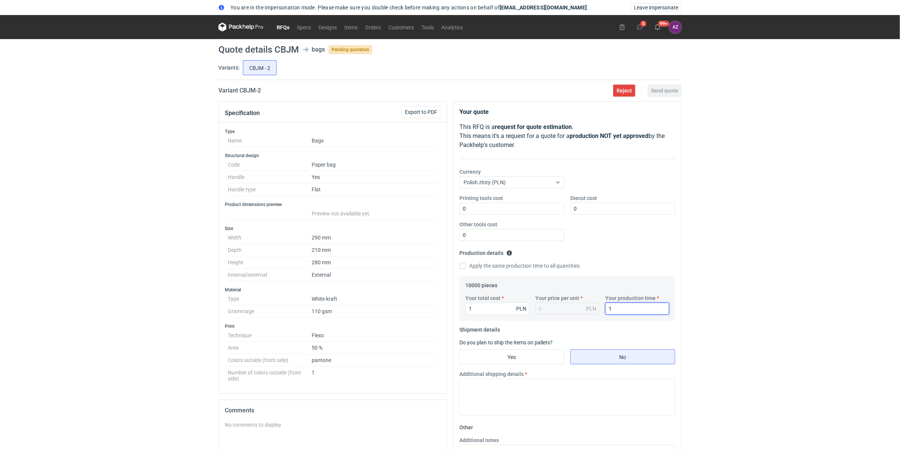
type input "1"
click at [748, 281] on div "You are in the impersonation mode. Please make sure you double check before mak…" at bounding box center [450, 225] width 900 height 450
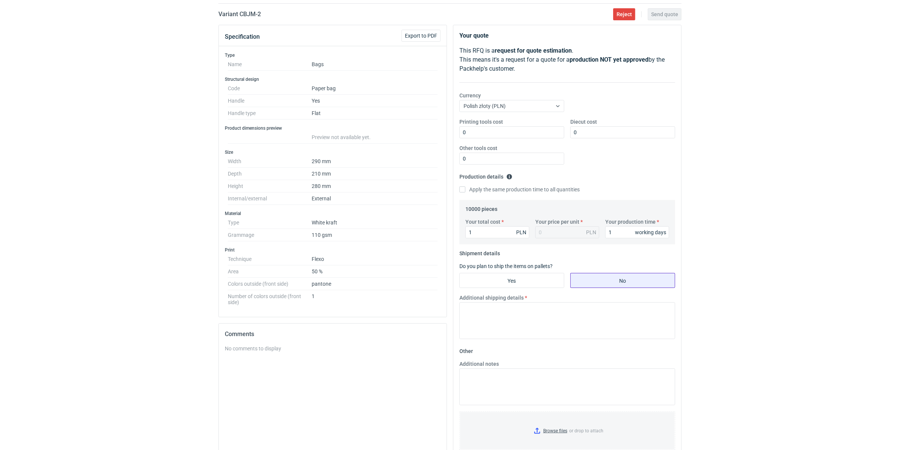
scroll to position [76, 0]
click at [539, 309] on textarea "Additional shipping details" at bounding box center [568, 320] width 216 height 37
type textarea "TEST"
click at [662, 18] on button "Send quote" at bounding box center [665, 14] width 34 height 12
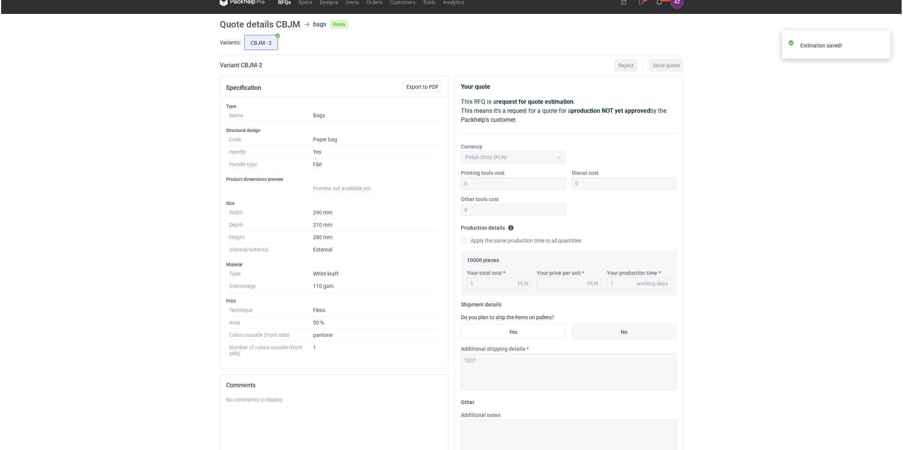
scroll to position [0, 0]
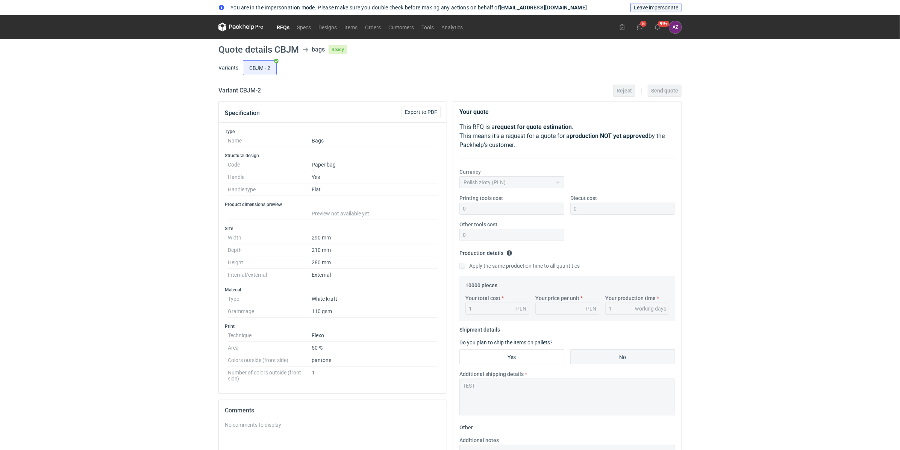
click at [665, 8] on span "Leave impersonate" at bounding box center [656, 7] width 44 height 5
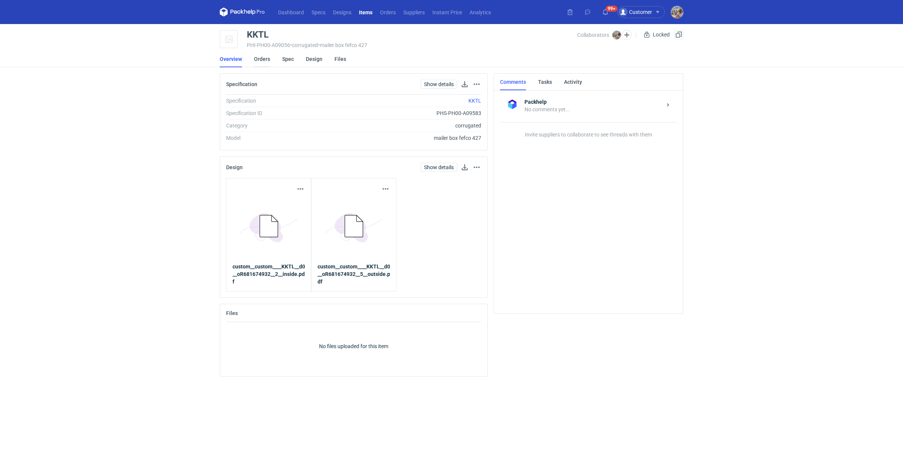
click at [259, 57] on link "Orders" at bounding box center [262, 59] width 16 height 17
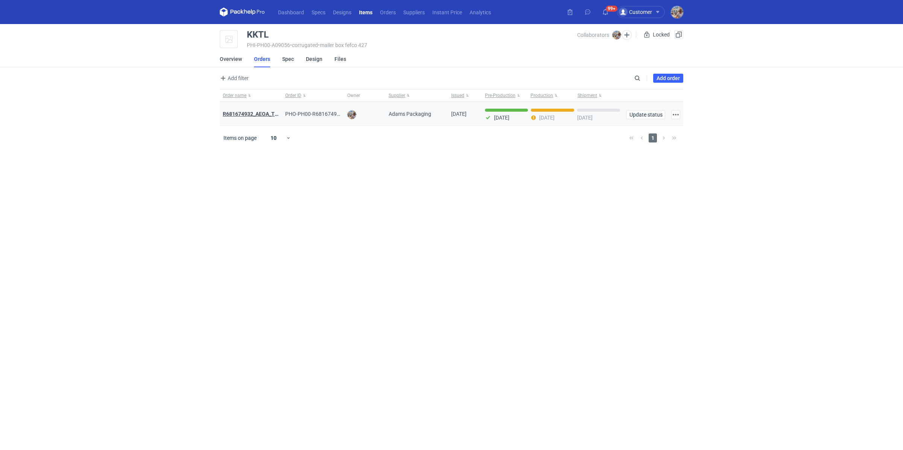
click at [267, 115] on strong "R681674932_AEOA_TIXI_KKTL" at bounding box center [260, 114] width 74 height 6
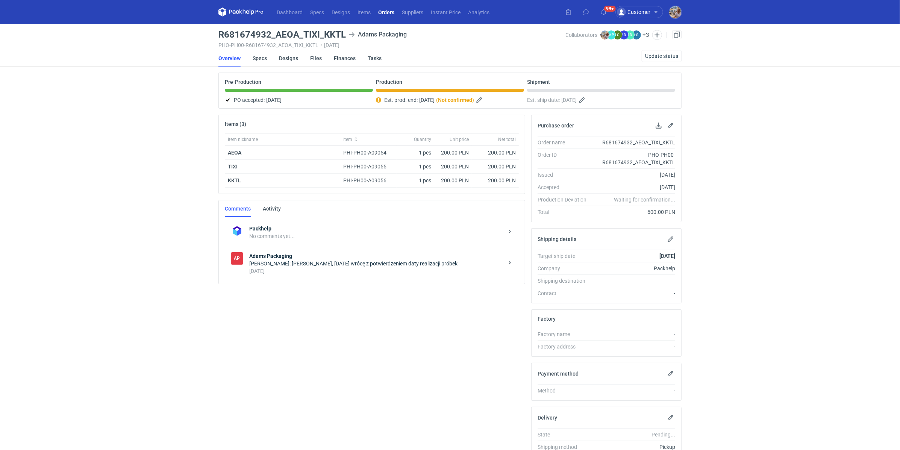
click at [275, 260] on div "[PERSON_NAME]: [PERSON_NAME], [DATE] wrócę z potwierdzeniem daty realizacji pró…" at bounding box center [376, 264] width 255 height 8
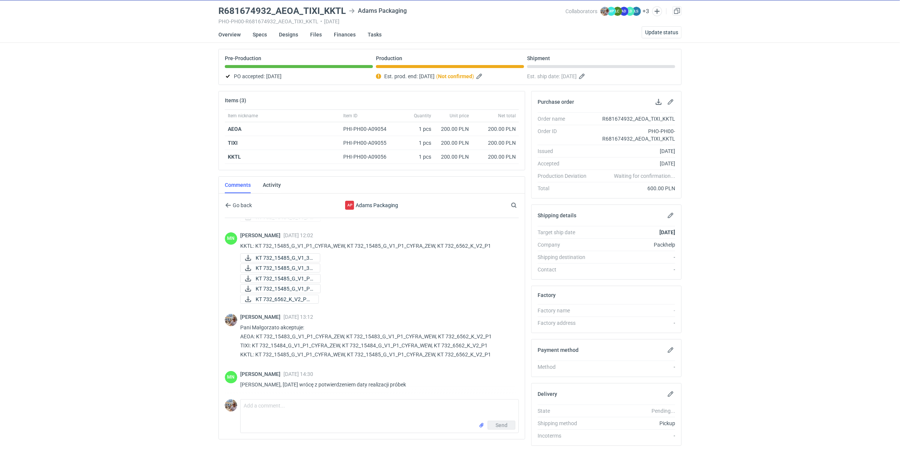
scroll to position [45, 0]
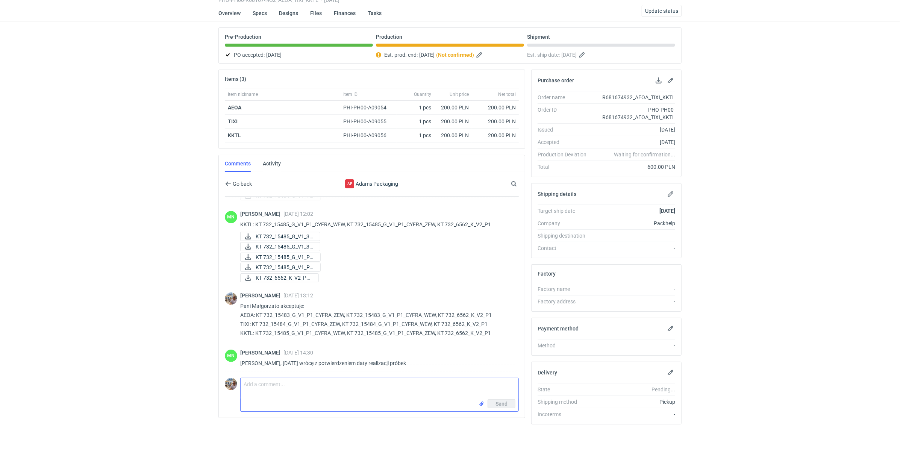
click at [286, 382] on textarea "Comment message" at bounding box center [380, 388] width 278 height 21
type textarea "P"
type textarea "Dzień dobry. [PERSON_NAME] etykieta dla kuriera"
click at [483, 402] on input "file" at bounding box center [482, 404] width 6 height 8
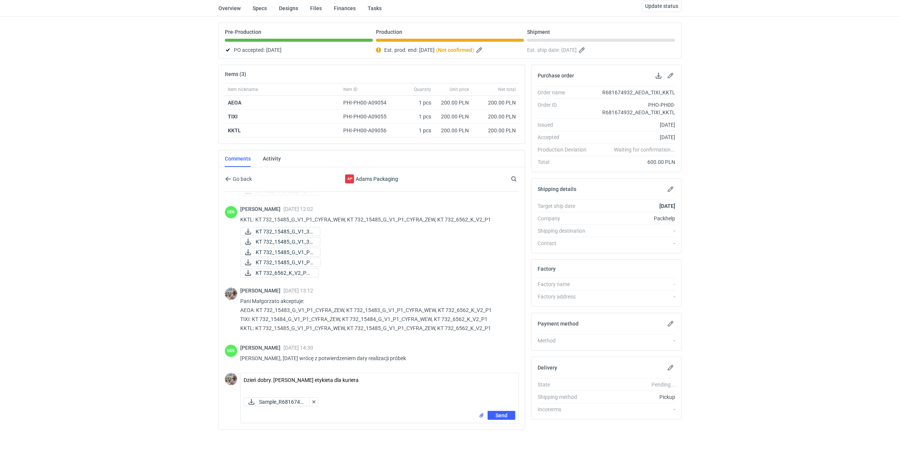
scroll to position [57, 0]
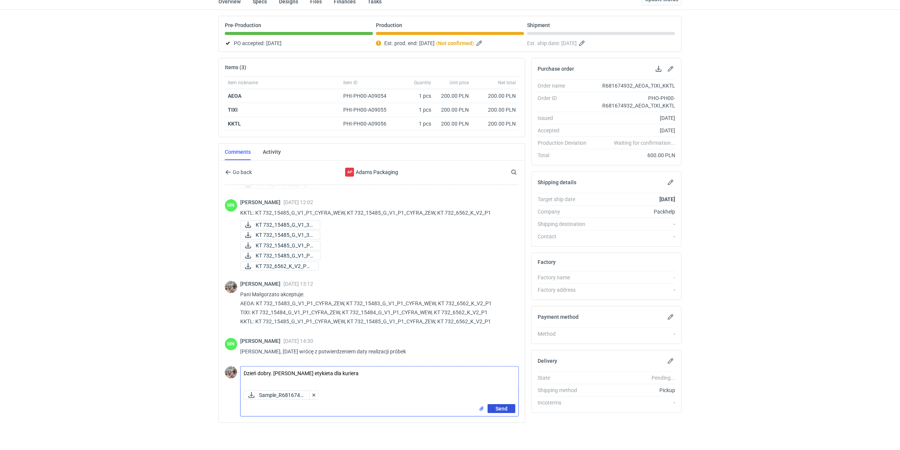
click at [503, 407] on span "Send" at bounding box center [502, 408] width 12 height 5
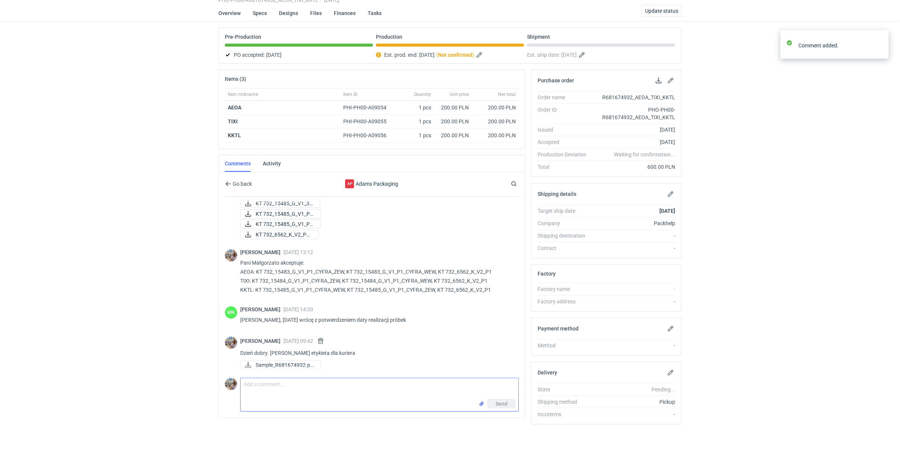
scroll to position [268, 0]
